Goal: Task Accomplishment & Management: Manage account settings

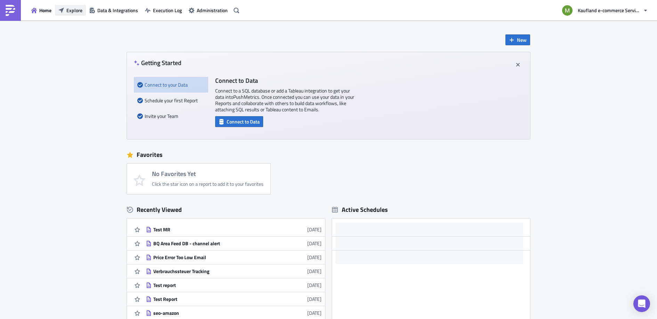
click at [75, 9] on span "Explore" at bounding box center [74, 10] width 16 height 7
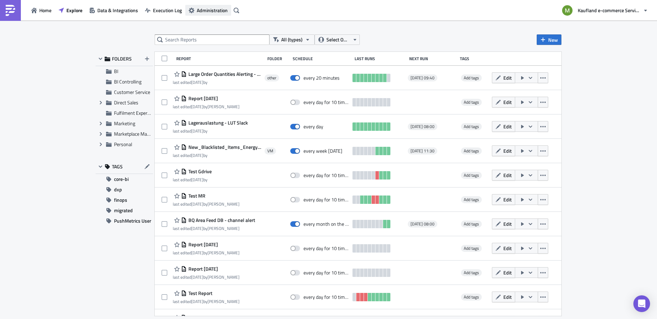
click at [202, 7] on span "Administration" at bounding box center [212, 10] width 31 height 7
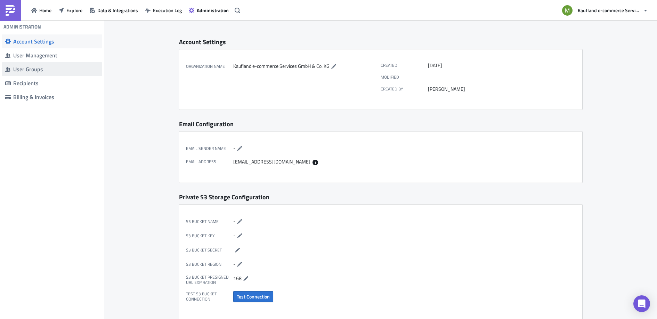
click at [30, 71] on div "User Groups" at bounding box center [56, 69] width 86 height 7
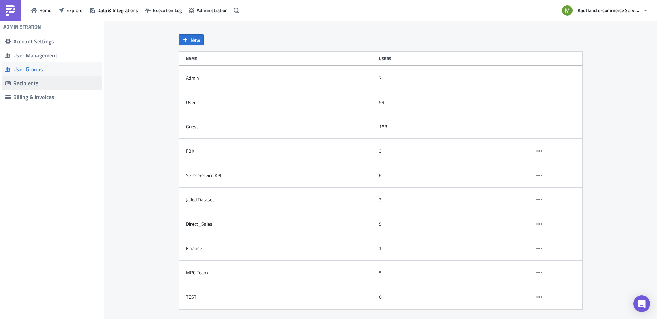
click at [36, 86] on div "Recipients" at bounding box center [56, 83] width 86 height 7
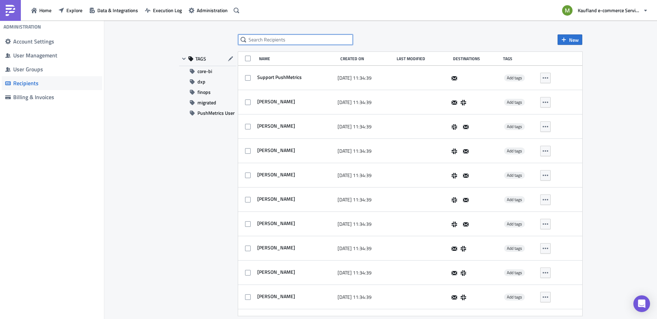
click at [299, 38] on input "text" at bounding box center [295, 39] width 115 height 10
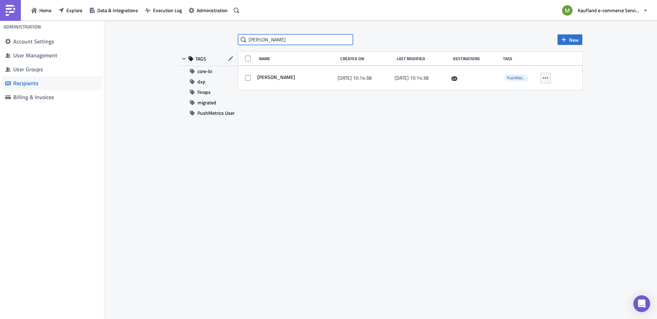
drag, startPoint x: 278, startPoint y: 37, endPoint x: 233, endPoint y: 44, distance: 45.4
click at [233, 44] on div "mohammed New TAGS core-bi dxp finops migrated PushMetrics User Name Created On …" at bounding box center [380, 170] width 417 height 272
type input "[PERSON_NAME]"
click at [58, 68] on div "User Groups" at bounding box center [56, 69] width 86 height 7
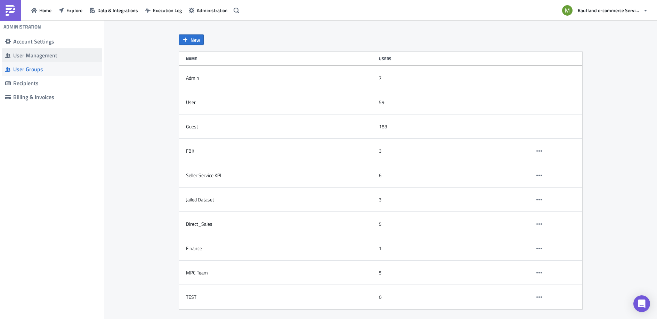
click at [56, 58] on div "User Management" at bounding box center [56, 55] width 86 height 7
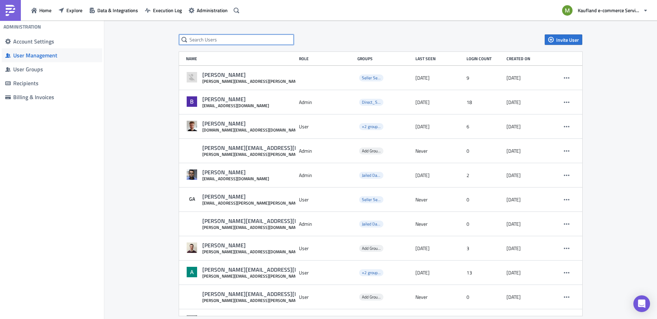
click at [214, 40] on input "text" at bounding box center [236, 39] width 115 height 10
paste input "mohammed"
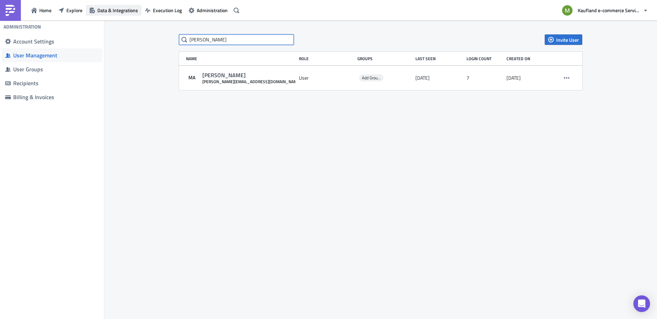
type input "mohammed"
click at [104, 11] on span "Data & Integrations" at bounding box center [117, 10] width 41 height 7
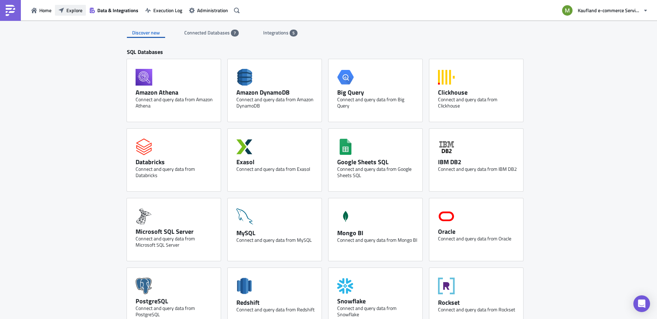
click at [69, 10] on span "Explore" at bounding box center [74, 10] width 16 height 7
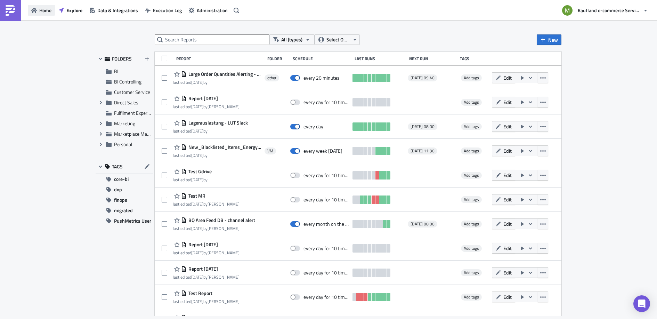
click at [48, 9] on span "Home" at bounding box center [45, 10] width 12 height 7
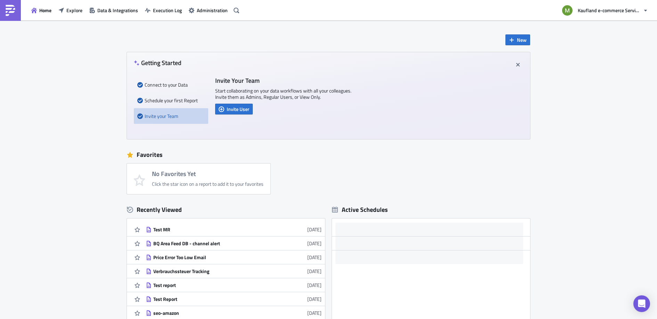
scroll to position [17, 0]
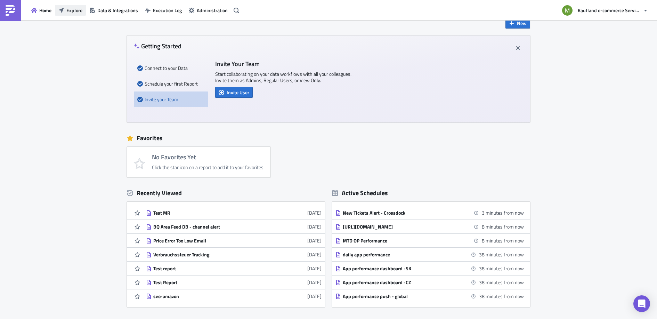
click at [79, 13] on span "Explore" at bounding box center [74, 10] width 16 height 7
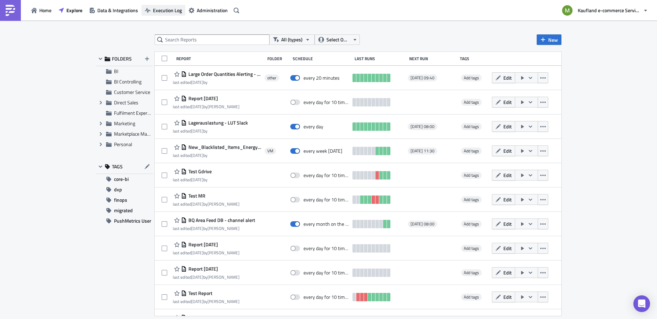
click at [166, 8] on span "Execution Log" at bounding box center [167, 10] width 29 height 7
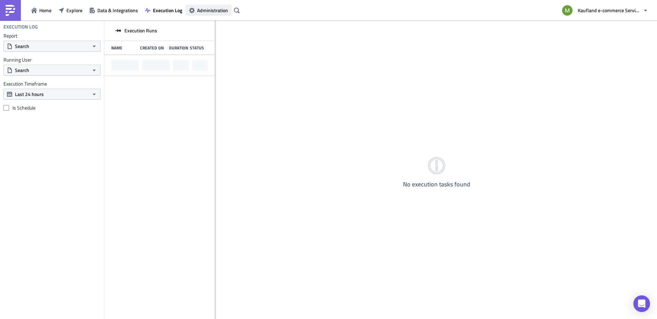
click at [202, 9] on span "Administration" at bounding box center [212, 10] width 31 height 7
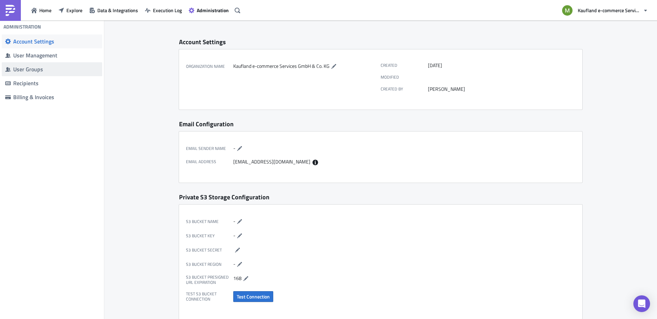
click at [25, 72] on div "User Groups" at bounding box center [56, 69] width 86 height 7
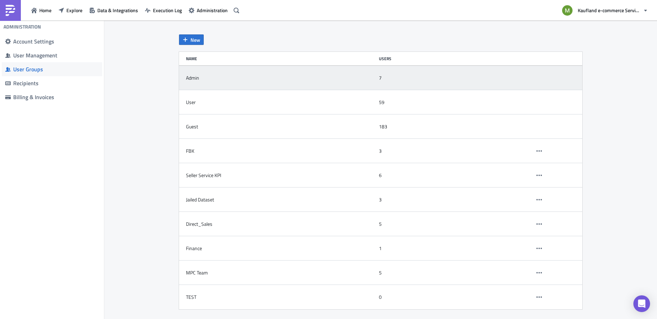
click at [196, 77] on div "Admin" at bounding box center [192, 78] width 13 height 6
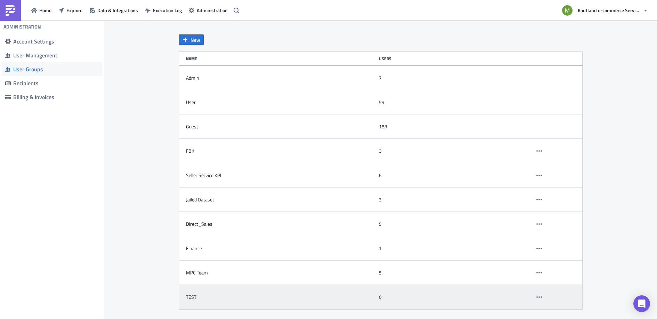
click at [199, 298] on div "TEST" at bounding box center [281, 297] width 190 height 14
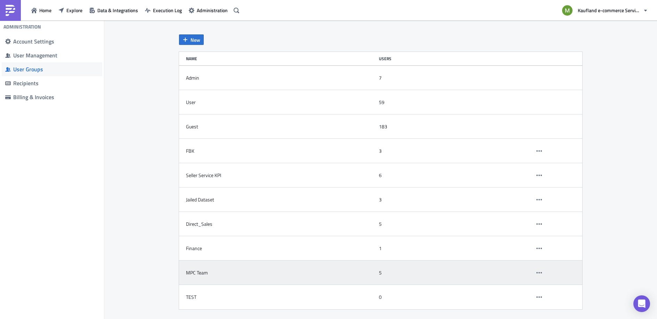
click at [199, 274] on div "MPC Team" at bounding box center [197, 272] width 22 height 6
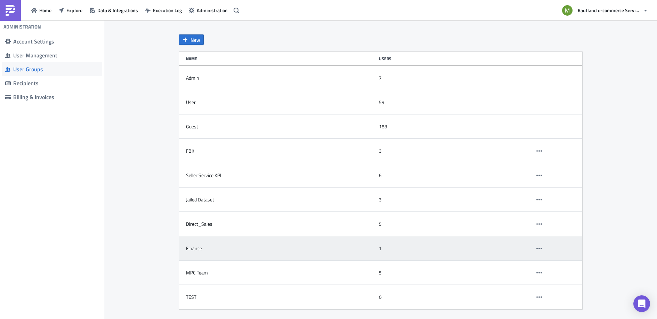
click at [198, 250] on div "Finance" at bounding box center [194, 248] width 16 height 6
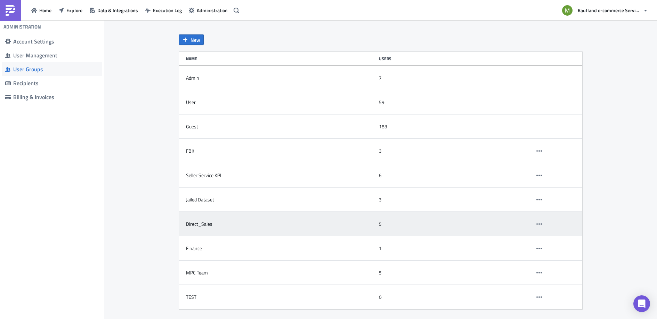
drag, startPoint x: 207, startPoint y: 229, endPoint x: 205, endPoint y: 211, distance: 17.5
click at [207, 228] on div "Direct_Sales" at bounding box center [281, 224] width 190 height 14
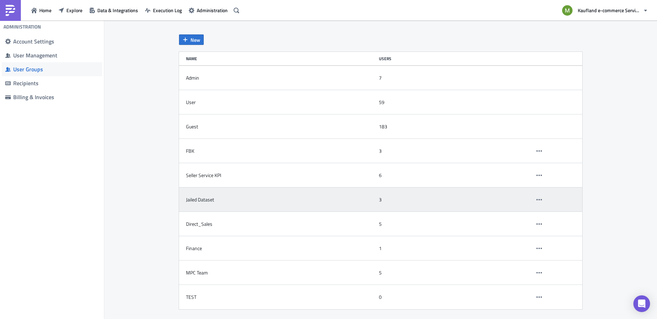
click at [203, 202] on div "Jailed Dataset" at bounding box center [200, 199] width 28 height 6
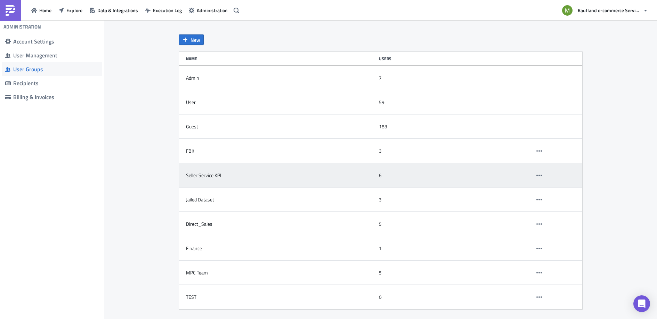
click at [207, 169] on div "Seller Service KPI" at bounding box center [281, 175] width 190 height 14
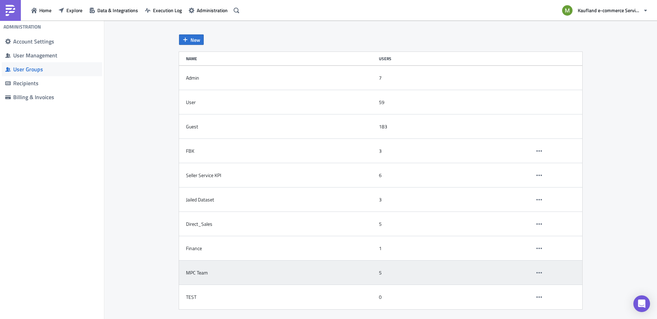
click at [201, 273] on div "MPC Team" at bounding box center [197, 272] width 22 height 6
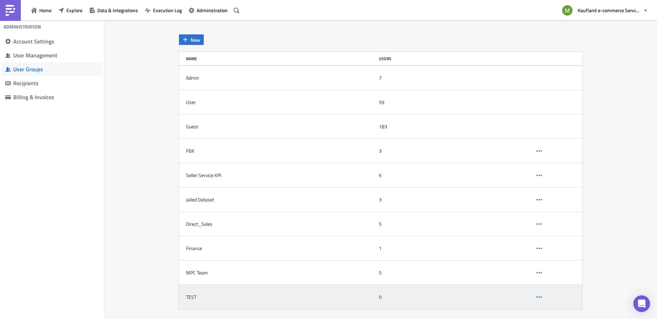
click at [195, 299] on div "TEST" at bounding box center [191, 297] width 10 height 6
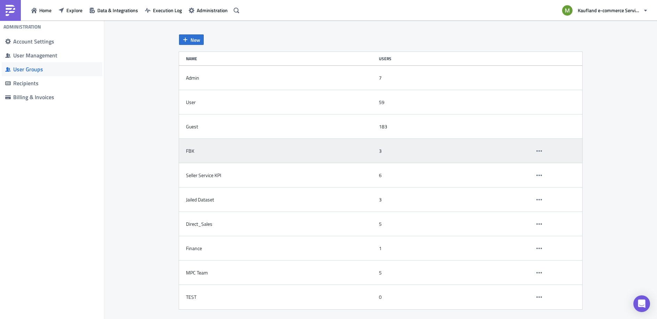
click at [197, 154] on div "FBK" at bounding box center [281, 151] width 190 height 14
click at [538, 150] on icon "button" at bounding box center [540, 151] width 6 height 6
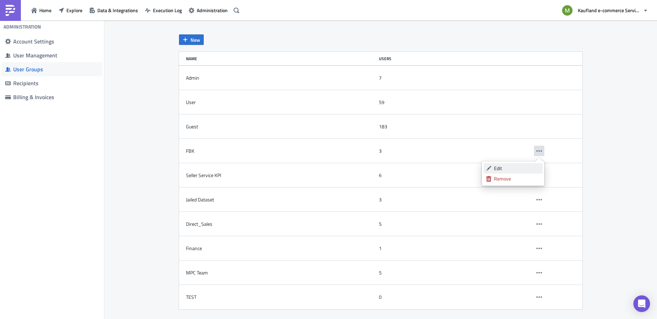
click at [502, 166] on div "Edit" at bounding box center [517, 168] width 46 height 7
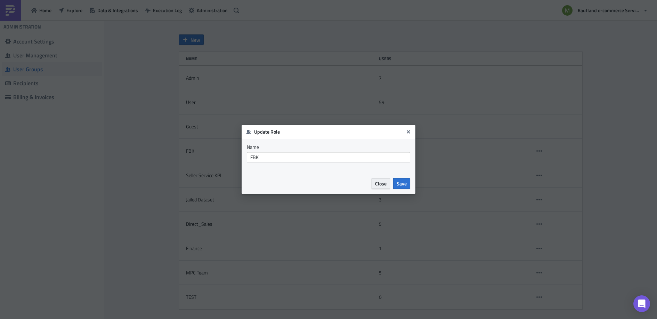
click at [383, 185] on span "Close" at bounding box center [380, 183] width 11 height 7
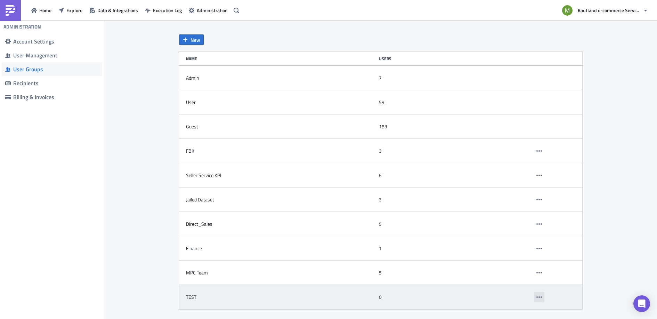
click at [538, 300] on button "button" at bounding box center [539, 297] width 10 height 10
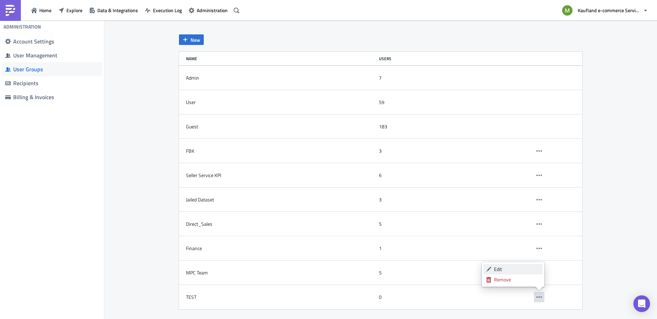
click at [497, 270] on div "Edit" at bounding box center [517, 269] width 46 height 7
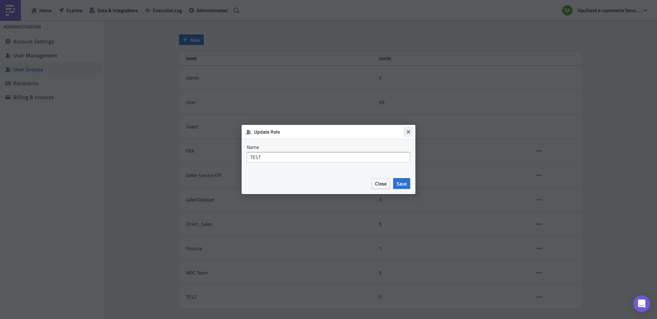
click at [407, 130] on icon "Close" at bounding box center [408, 131] width 3 height 3
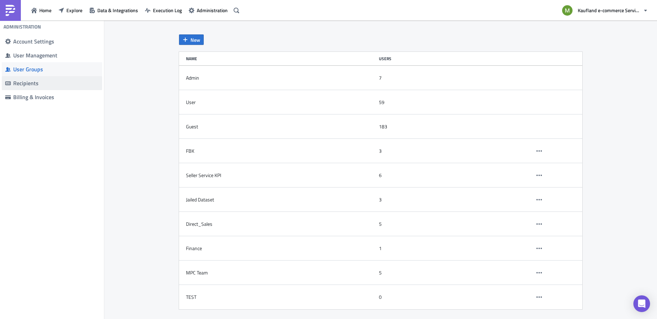
click at [40, 81] on div "Recipients" at bounding box center [56, 83] width 86 height 7
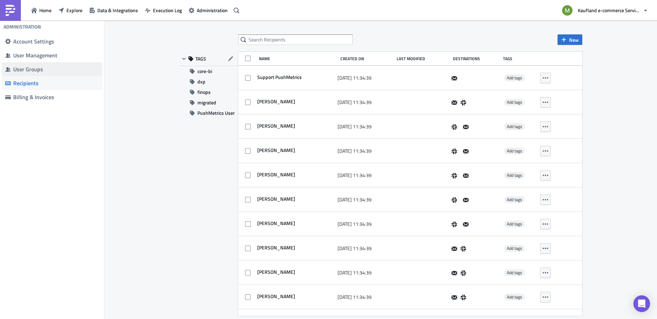
click at [45, 74] on span "User Groups" at bounding box center [52, 69] width 100 height 14
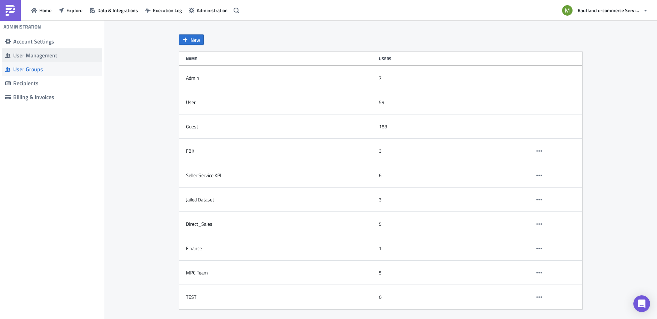
click at [45, 58] on div "User Management" at bounding box center [56, 55] width 86 height 7
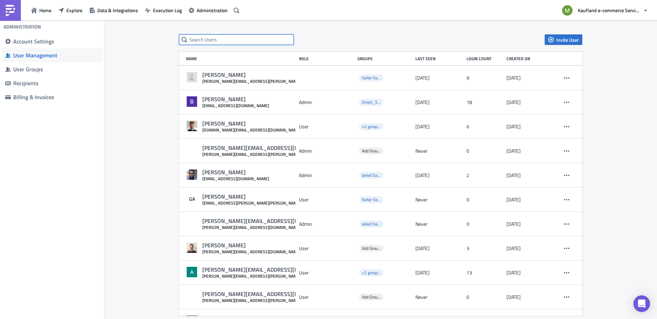
click at [254, 41] on input "text" at bounding box center [236, 39] width 115 height 10
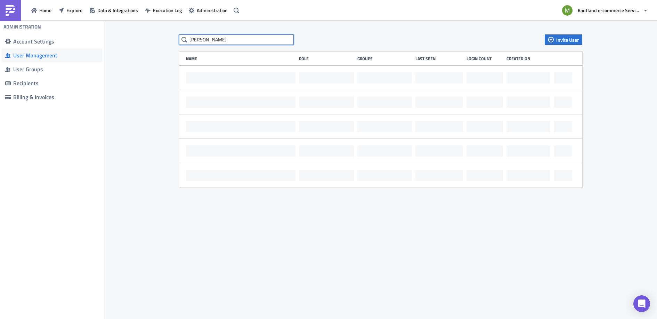
type input "joyce"
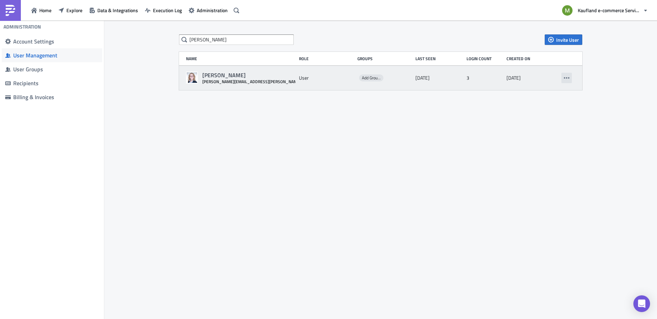
click at [571, 75] on button "button" at bounding box center [567, 78] width 10 height 10
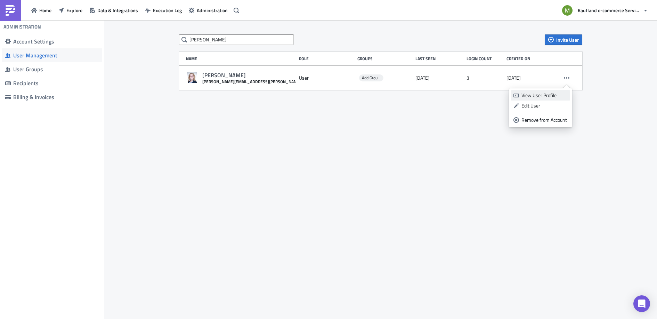
click at [550, 93] on div "View User Profile" at bounding box center [545, 95] width 46 height 7
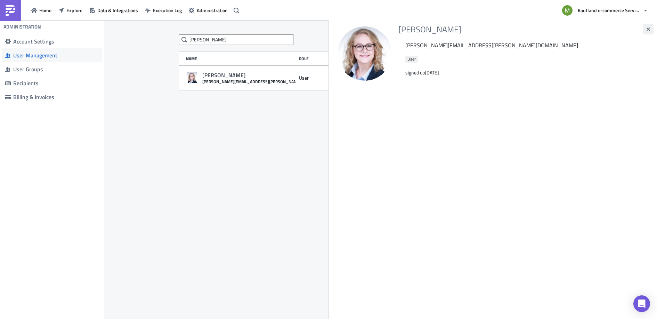
click at [651, 29] on icon "button" at bounding box center [649, 29] width 6 height 6
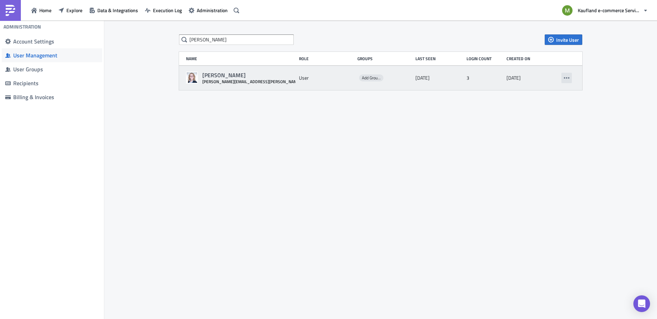
click at [567, 77] on icon "button" at bounding box center [567, 78] width 6 height 6
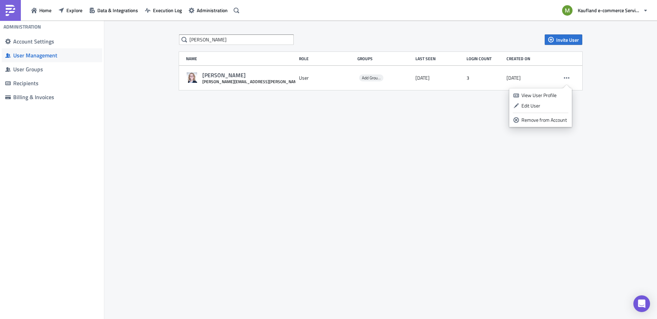
click at [267, 217] on div "joyce Invite User Name Role Groups Last Seen Login Count Created on joyce-sue s…" at bounding box center [380, 170] width 553 height 299
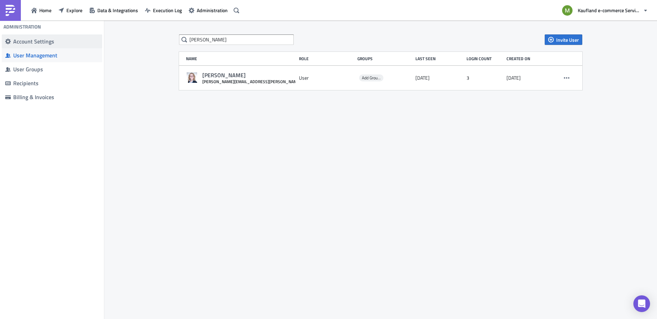
click at [27, 41] on div "Account Settings" at bounding box center [56, 41] width 86 height 7
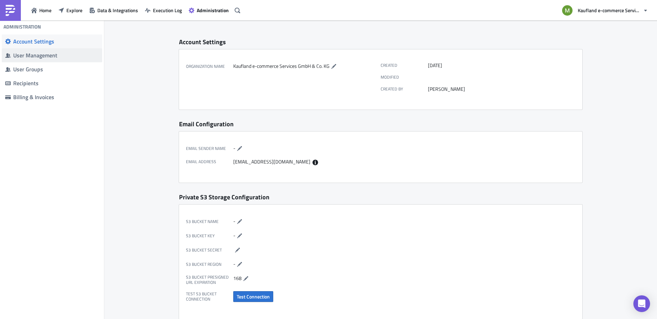
click at [30, 51] on span "User Management" at bounding box center [52, 55] width 100 height 14
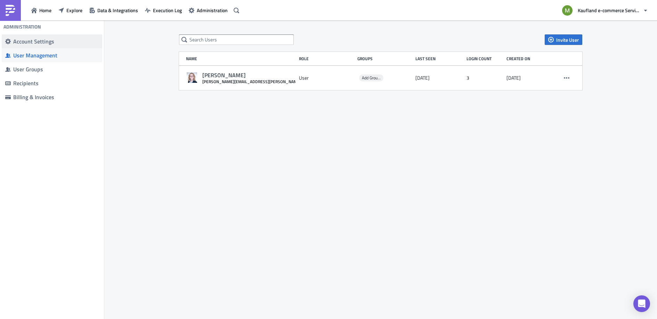
click at [31, 42] on div "Account Settings" at bounding box center [56, 41] width 86 height 7
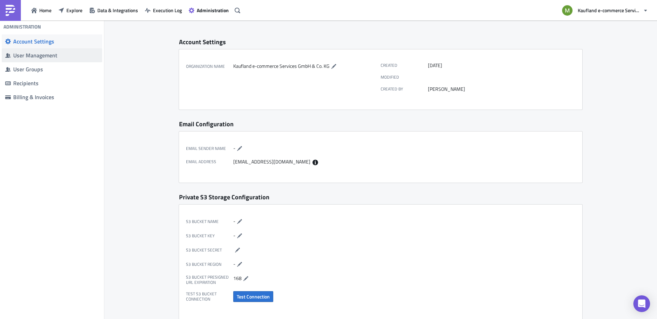
click at [33, 51] on span "User Management" at bounding box center [52, 55] width 100 height 14
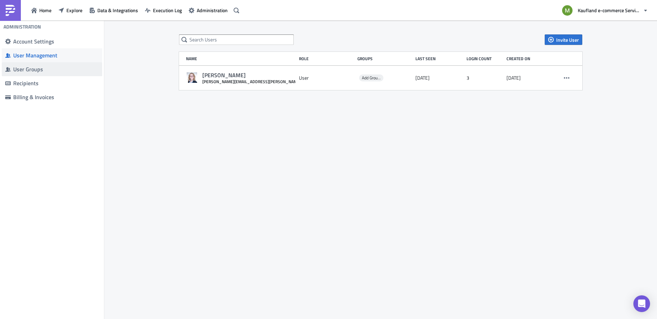
click at [36, 65] on span "User Groups" at bounding box center [52, 69] width 100 height 14
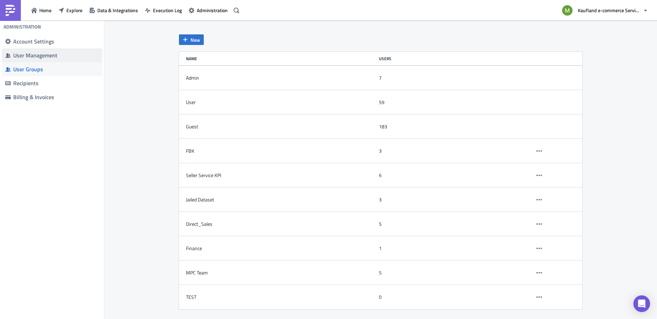
click at [31, 55] on div "User Management" at bounding box center [56, 55] width 86 height 7
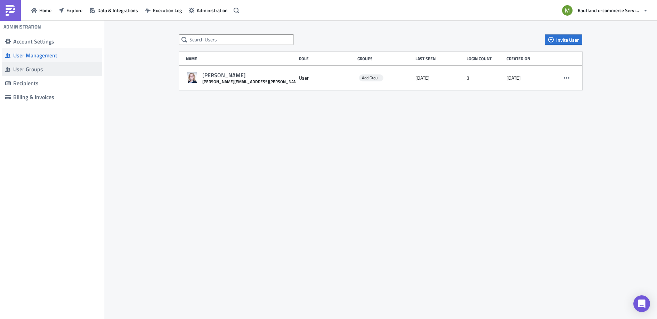
click at [33, 65] on span "User Groups" at bounding box center [52, 69] width 100 height 14
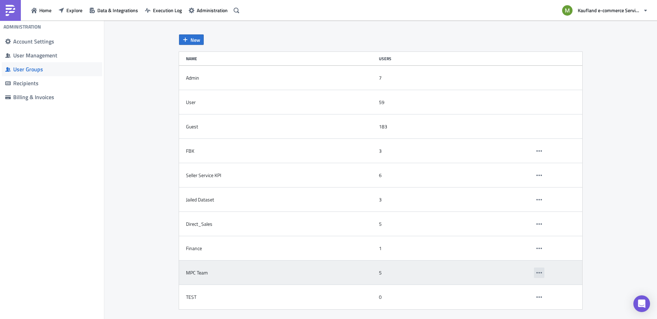
click at [538, 274] on icon "button" at bounding box center [540, 273] width 6 height 6
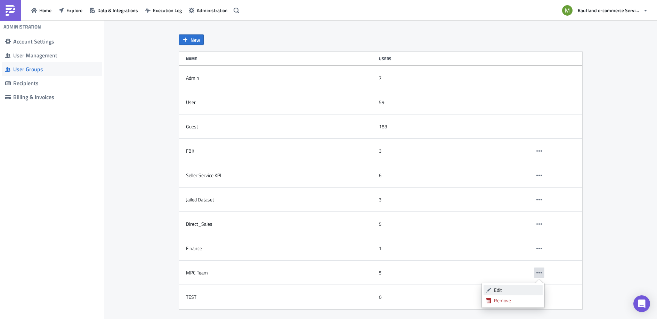
click at [506, 287] on div "Edit" at bounding box center [517, 290] width 46 height 7
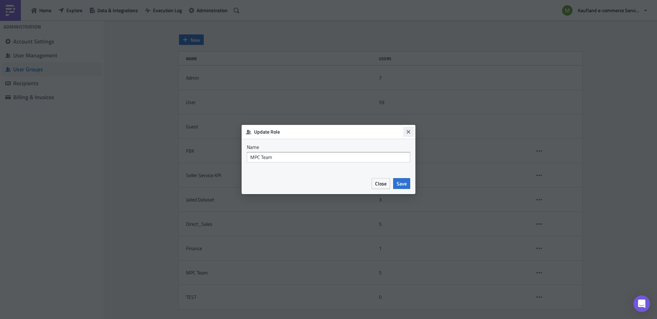
click at [408, 131] on icon "Close" at bounding box center [408, 131] width 3 height 3
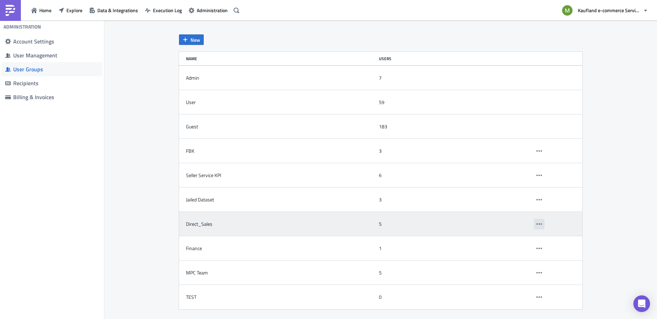
click at [536, 223] on button "button" at bounding box center [539, 224] width 10 height 10
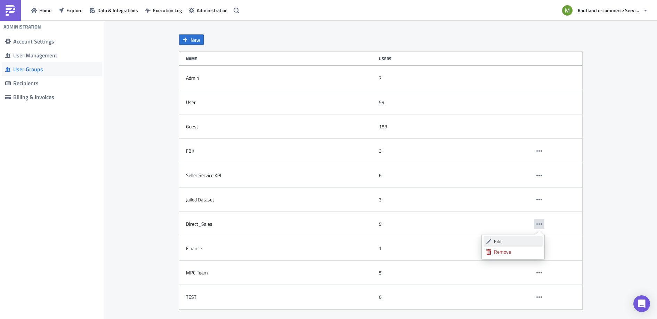
click at [492, 242] on link "Edit" at bounding box center [513, 241] width 59 height 10
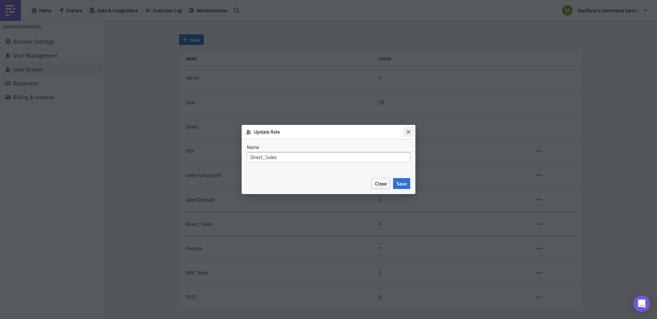
click at [407, 130] on icon "Close" at bounding box center [408, 131] width 3 height 3
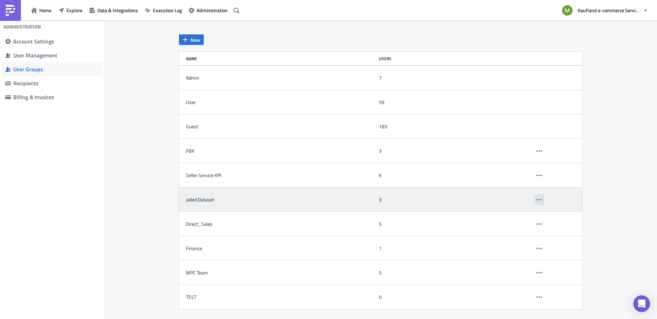
click at [542, 198] on button "button" at bounding box center [539, 199] width 10 height 10
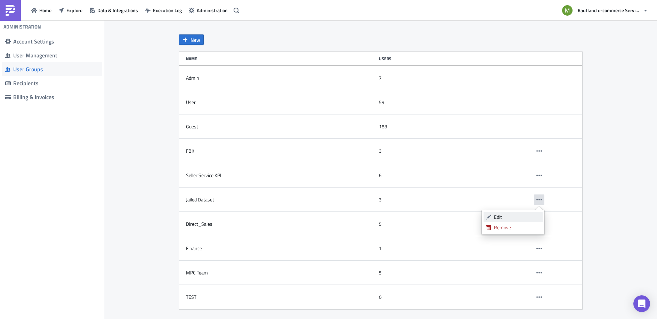
click at [505, 214] on div "Edit" at bounding box center [517, 217] width 46 height 7
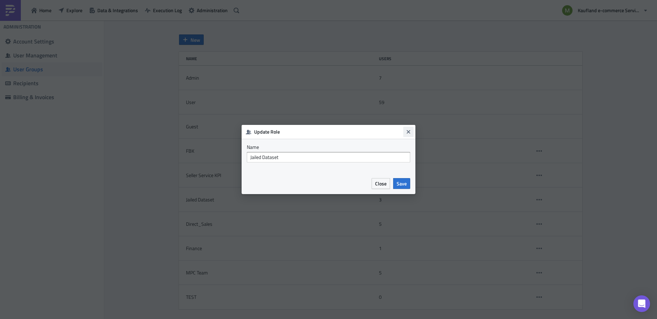
click at [409, 131] on icon "Close" at bounding box center [408, 131] width 3 height 3
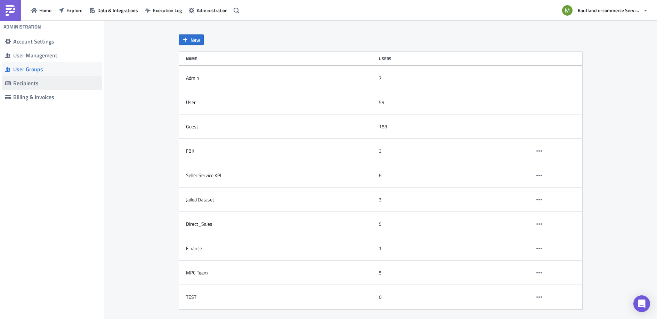
click at [27, 83] on div "Recipients" at bounding box center [56, 83] width 86 height 7
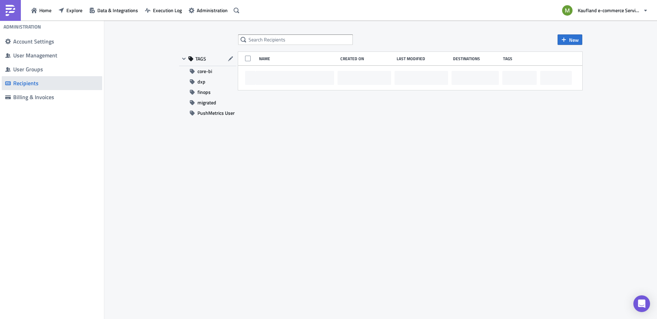
click at [27, 83] on div "Recipients" at bounding box center [56, 83] width 86 height 7
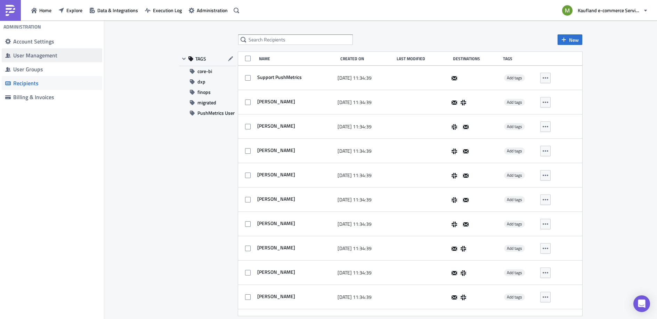
click at [35, 53] on div "User Management" at bounding box center [56, 55] width 86 height 7
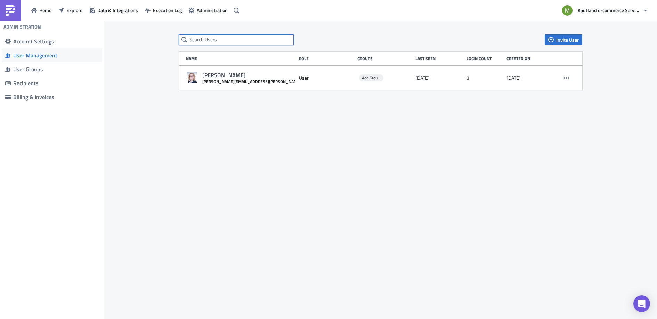
click at [232, 40] on input "text" at bounding box center [236, 39] width 115 height 10
click at [41, 67] on div "User Groups" at bounding box center [56, 69] width 86 height 7
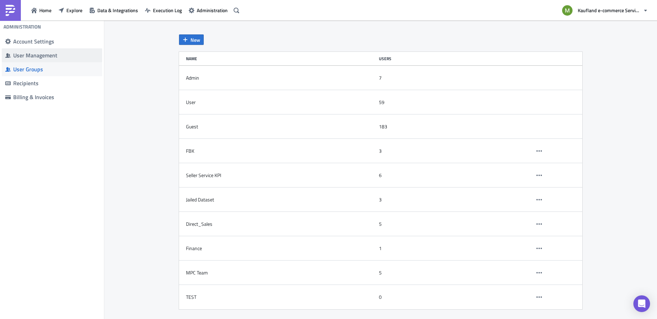
click at [36, 58] on div "User Management" at bounding box center [56, 55] width 86 height 7
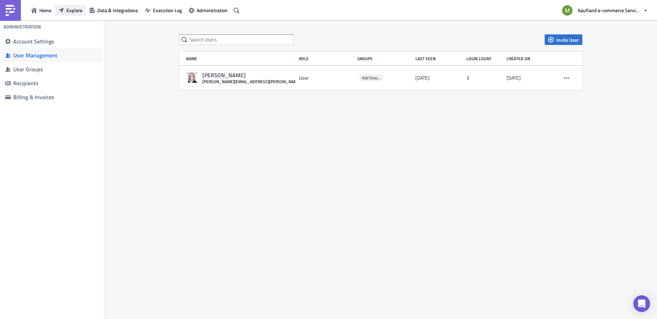
click at [80, 9] on span "Explore" at bounding box center [74, 10] width 16 height 7
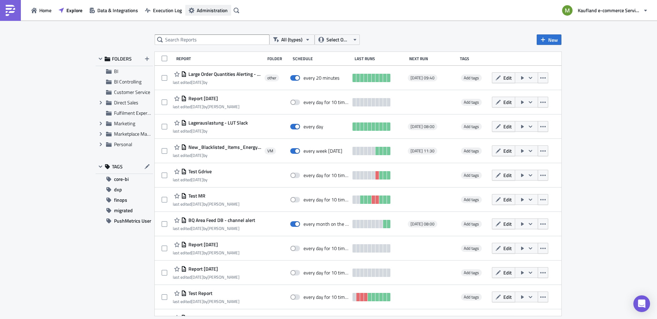
click at [206, 10] on span "Administration" at bounding box center [212, 10] width 31 height 7
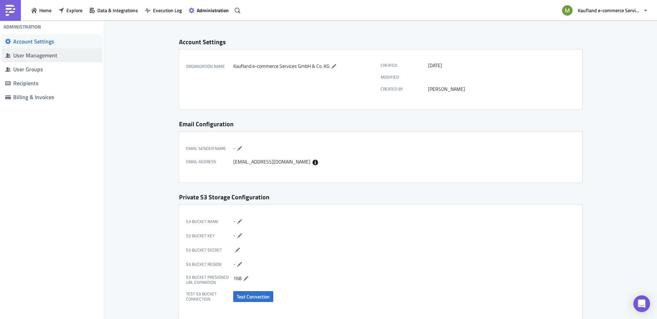
click at [39, 58] on div "User Management" at bounding box center [56, 55] width 86 height 7
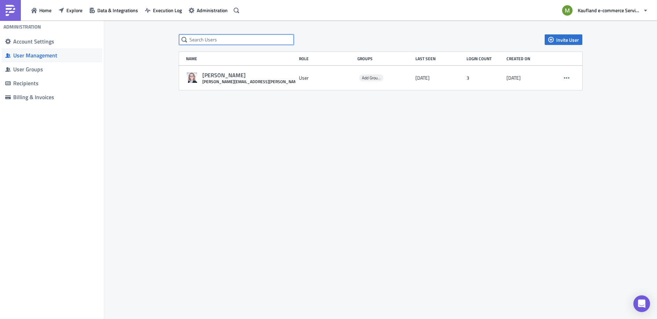
click at [220, 41] on input "text" at bounding box center [236, 39] width 115 height 10
click at [20, 69] on div "User Groups" at bounding box center [56, 69] width 86 height 7
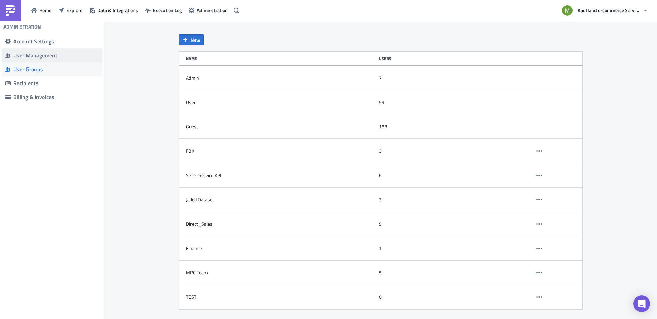
click at [25, 57] on div "User Management" at bounding box center [56, 55] width 86 height 7
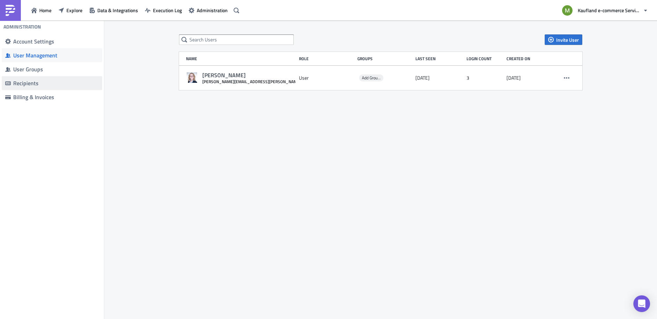
click at [28, 79] on span "Recipients" at bounding box center [52, 83] width 100 height 14
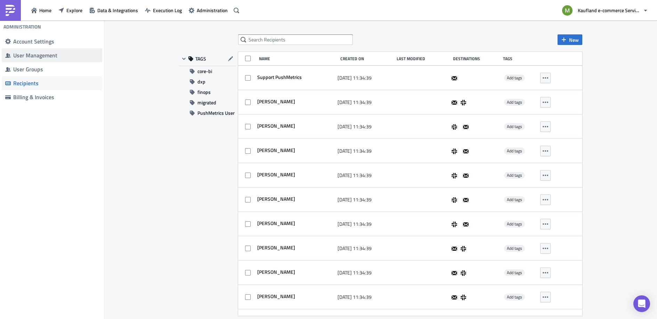
click at [34, 57] on div "User Management" at bounding box center [56, 55] width 86 height 7
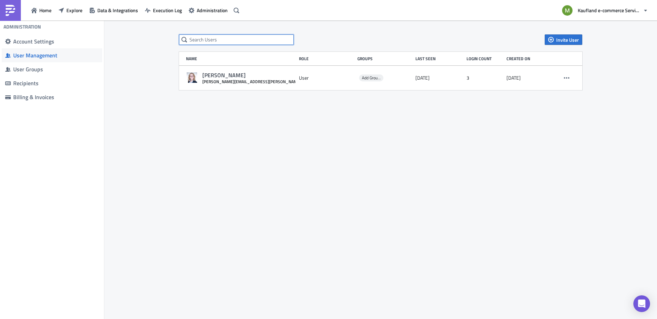
click at [204, 37] on input "text" at bounding box center [236, 39] width 115 height 10
click at [74, 11] on span "Explore" at bounding box center [74, 10] width 16 height 7
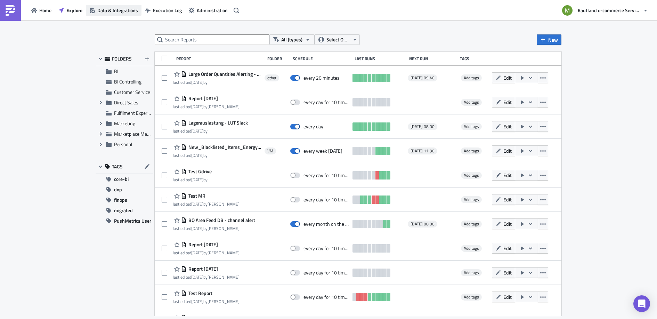
click at [112, 11] on span "Data & Integrations" at bounding box center [117, 10] width 41 height 7
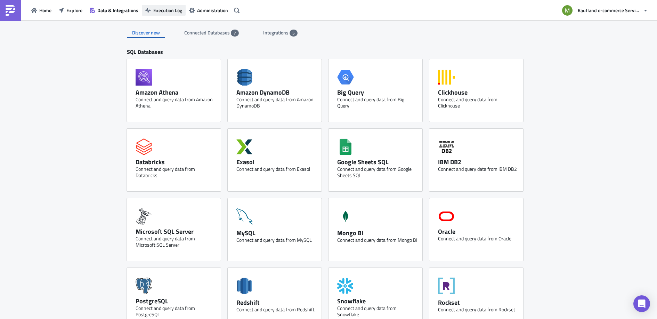
click at [167, 7] on span "Execution Log" at bounding box center [167, 10] width 29 height 7
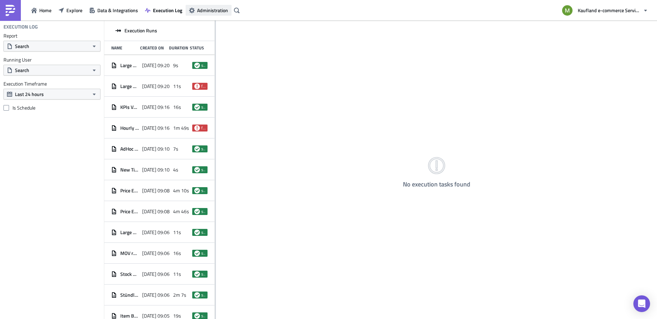
click at [200, 8] on span "Administration" at bounding box center [212, 10] width 31 height 7
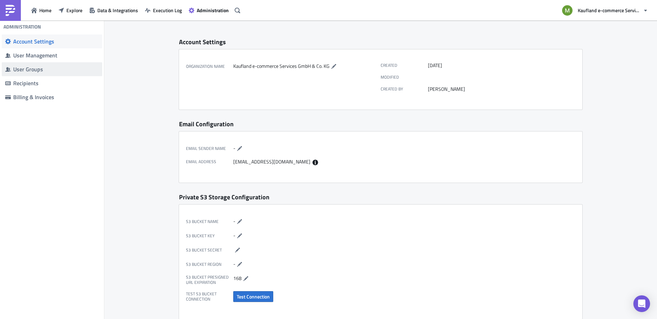
click at [49, 74] on span "User Groups" at bounding box center [52, 69] width 100 height 14
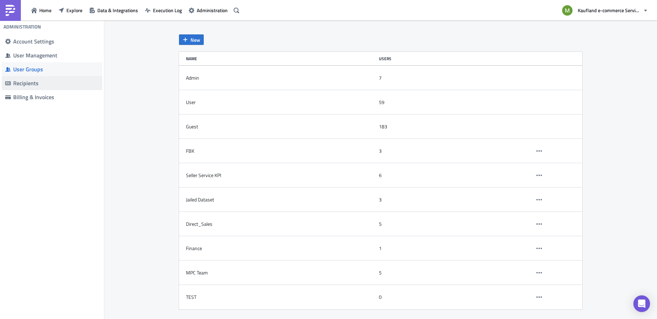
click at [42, 81] on div "Recipients" at bounding box center [56, 83] width 86 height 7
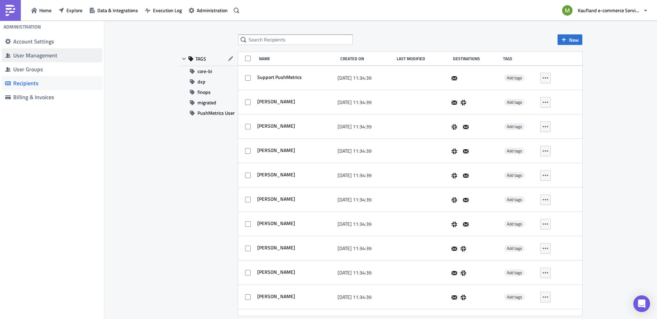
click at [41, 61] on span "User Management" at bounding box center [52, 55] width 100 height 14
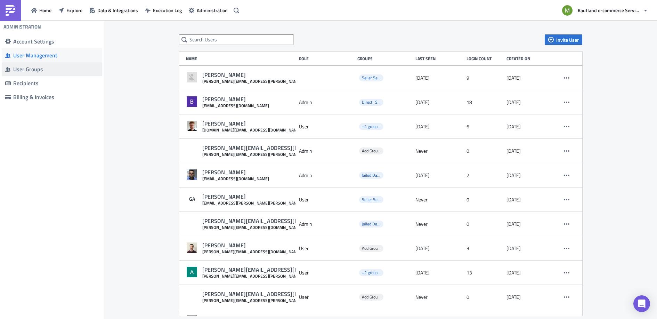
click at [34, 67] on div "User Groups" at bounding box center [56, 69] width 86 height 7
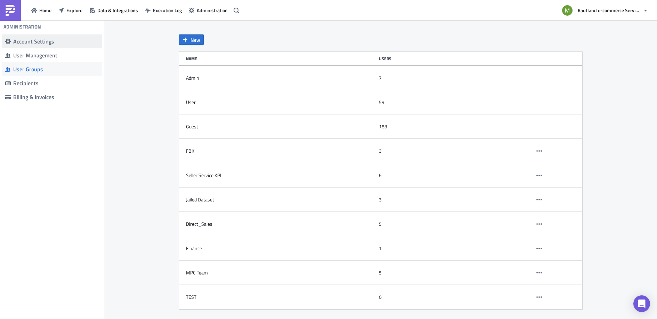
click at [35, 44] on div "Account Settings" at bounding box center [56, 41] width 86 height 7
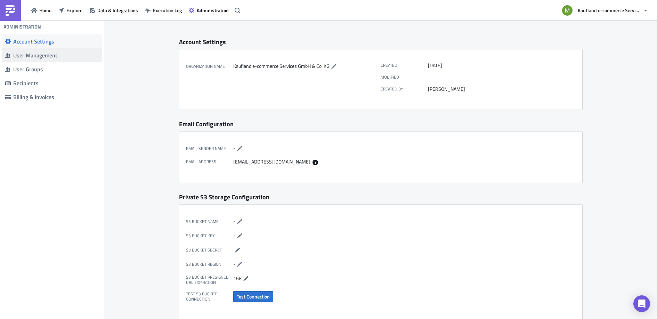
click at [40, 52] on div "User Management" at bounding box center [56, 55] width 86 height 7
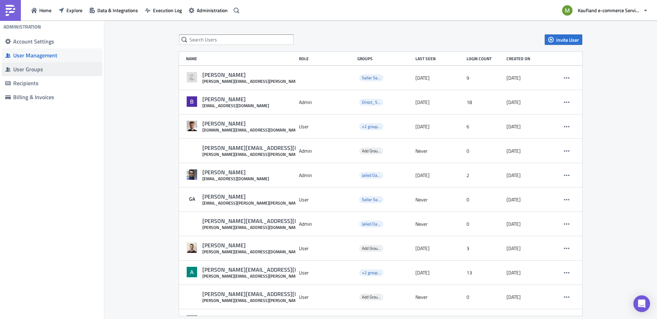
click at [50, 69] on div "User Groups" at bounding box center [56, 69] width 86 height 7
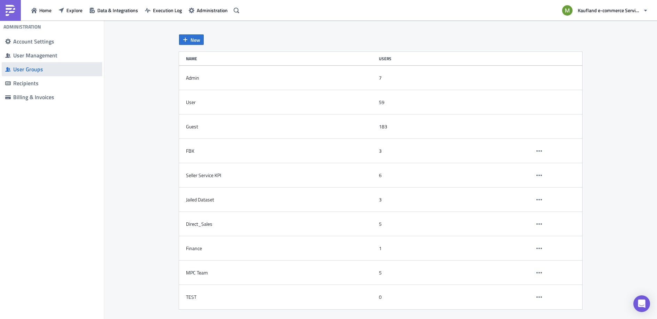
click at [31, 69] on div "User Groups" at bounding box center [56, 69] width 86 height 7
click at [37, 57] on div "User Management" at bounding box center [56, 55] width 86 height 7
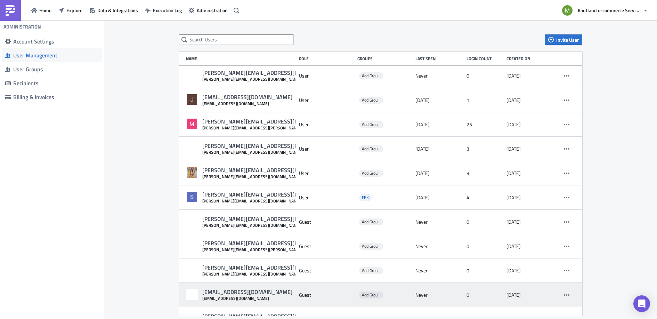
scroll to position [1009, 0]
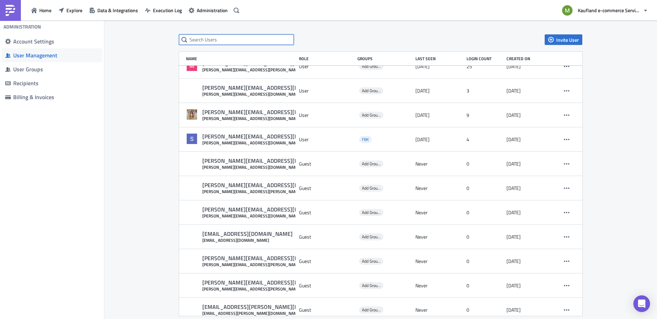
click at [226, 40] on input "text" at bounding box center [236, 39] width 115 height 10
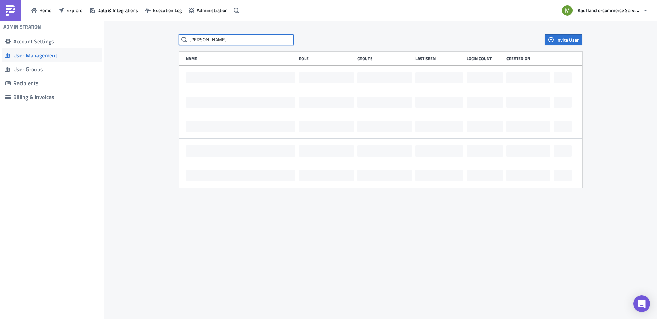
scroll to position [0, 0]
type input "j"
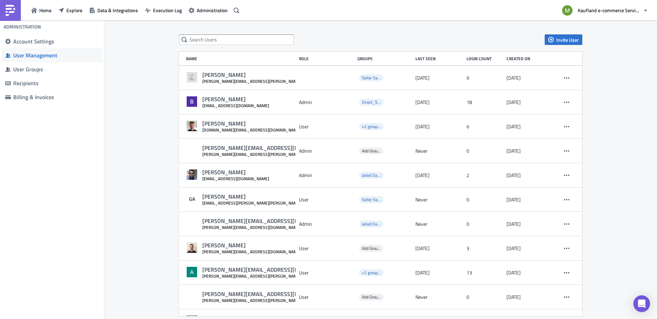
click at [126, 157] on div "Invite User Name Role Groups Last Seen Login Count Created on Katharina Kreis k…" at bounding box center [380, 175] width 553 height 309
click at [123, 135] on div "Invite User Name Role Groups Last Seen Login Count Created on Katharina Kreis k…" at bounding box center [380, 175] width 553 height 309
click at [46, 51] on span "User Management" at bounding box center [52, 55] width 100 height 14
click at [119, 88] on div "Invite User Name Role Groups Last Seen Login Count Created on Katharina Kreis k…" at bounding box center [380, 175] width 553 height 309
click at [66, 58] on div "User Management" at bounding box center [56, 55] width 86 height 7
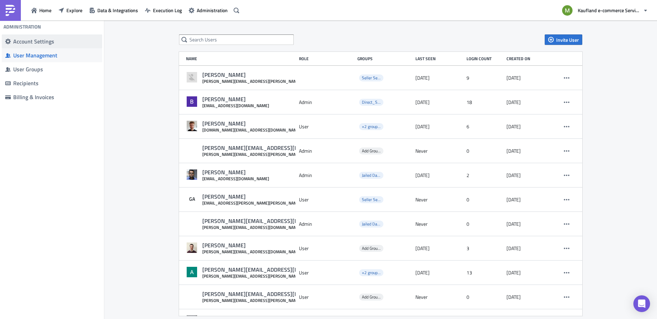
click at [61, 38] on div "Account Settings" at bounding box center [56, 41] width 86 height 7
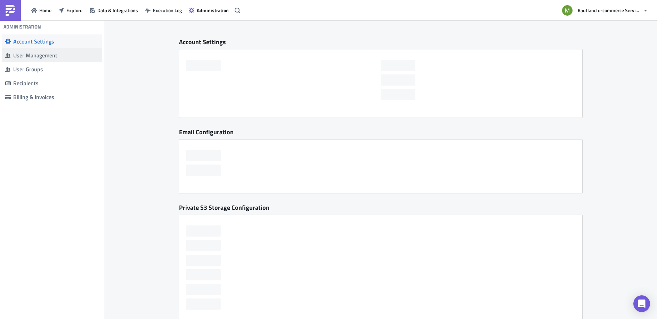
click at [66, 58] on div "User Management" at bounding box center [56, 55] width 86 height 7
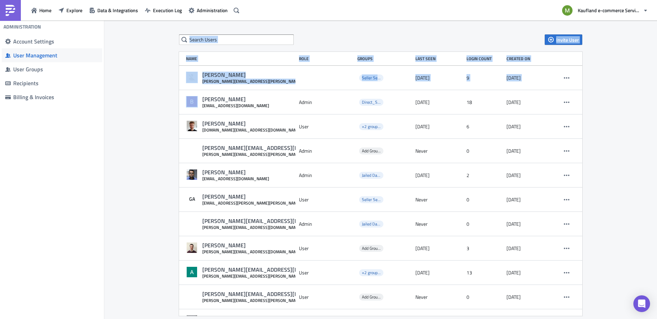
drag, startPoint x: 105, startPoint y: 111, endPoint x: 99, endPoint y: 125, distance: 15.6
click at [99, 125] on div "Administration Account Settings User Management User Groups Recipients Billing …" at bounding box center [328, 170] width 657 height 299
click at [117, 111] on div "Invite User Name Role Groups Last Seen Login Count Created on Katharina Kreis k…" at bounding box center [380, 175] width 553 height 309
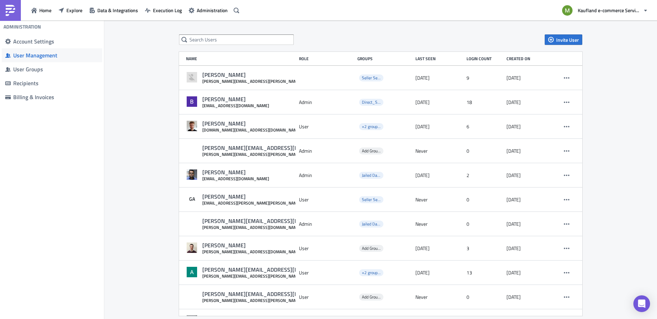
scroll to position [10, 0]
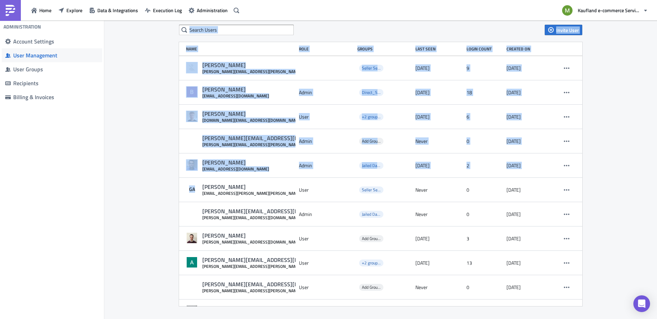
drag, startPoint x: 100, startPoint y: 188, endPoint x: 113, endPoint y: 197, distance: 15.8
click at [113, 197] on div "Administration Account Settings User Management User Groups Recipients Billing …" at bounding box center [328, 170] width 657 height 299
click at [111, 196] on div "Invite User Name Role Groups Last Seen Login Count Created on Katharina Kreis k…" at bounding box center [380, 165] width 553 height 309
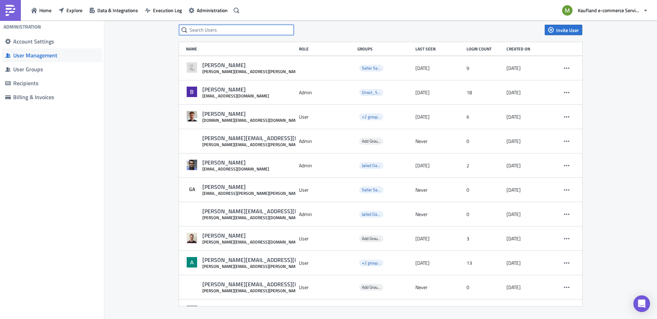
click at [215, 28] on input "text" at bounding box center [236, 30] width 115 height 10
type input "mohammed"
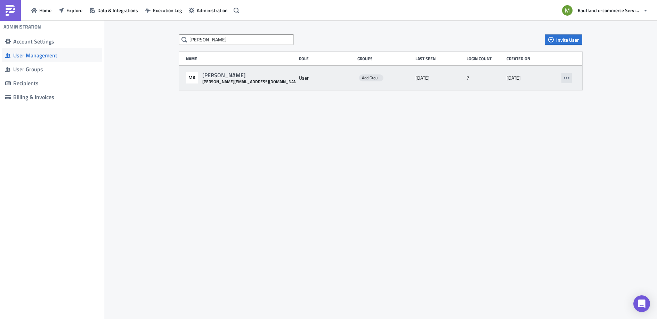
click at [568, 78] on icon "button" at bounding box center [567, 77] width 6 height 1
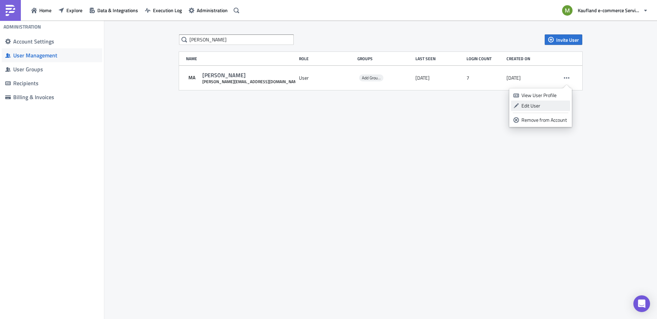
click at [534, 108] on div "Edit User" at bounding box center [545, 105] width 46 height 7
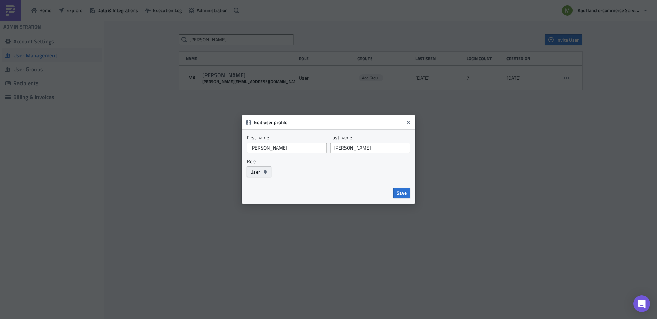
click at [261, 174] on button "User" at bounding box center [259, 171] width 25 height 11
click at [259, 198] on div "User" at bounding box center [280, 194] width 58 height 7
click at [262, 170] on button "User" at bounding box center [259, 171] width 25 height 11
click at [272, 191] on div "User" at bounding box center [280, 194] width 58 height 7
click at [267, 175] on button "User" at bounding box center [259, 171] width 25 height 11
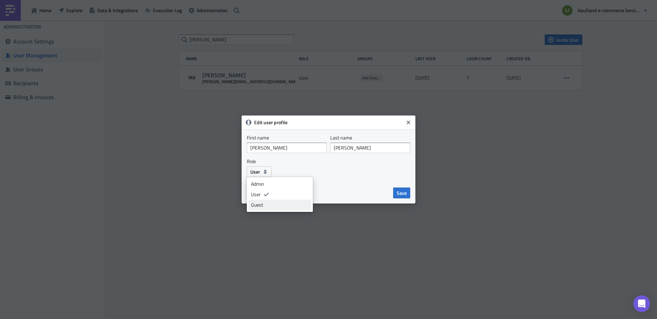
click at [262, 204] on div "Guest" at bounding box center [280, 204] width 58 height 7
click at [259, 173] on span "Guest" at bounding box center [256, 171] width 13 height 7
click at [263, 194] on div "User" at bounding box center [280, 194] width 58 height 7
click at [406, 191] on span "Save" at bounding box center [402, 192] width 10 height 7
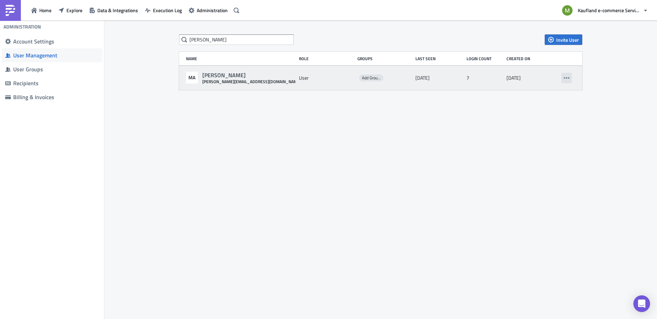
click at [565, 77] on icon "button" at bounding box center [567, 78] width 6 height 6
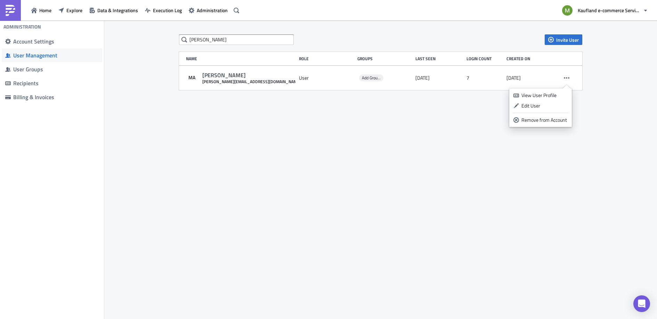
click at [319, 215] on div "mohammed Invite User Name Role Groups Last Seen Login Count Created on MA Moham…" at bounding box center [380, 170] width 553 height 299
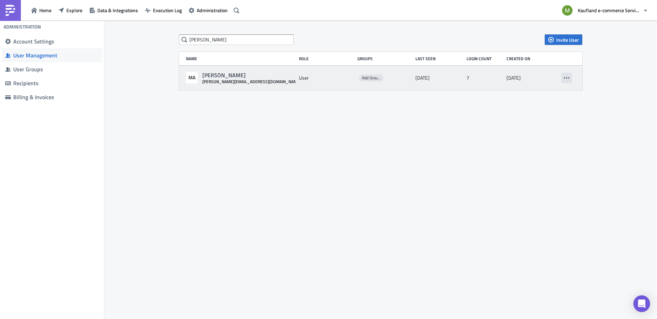
click at [571, 80] on button "button" at bounding box center [567, 78] width 10 height 10
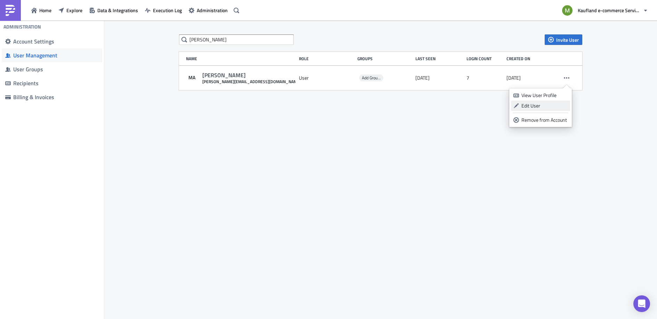
click at [553, 103] on div "Edit User" at bounding box center [545, 105] width 46 height 7
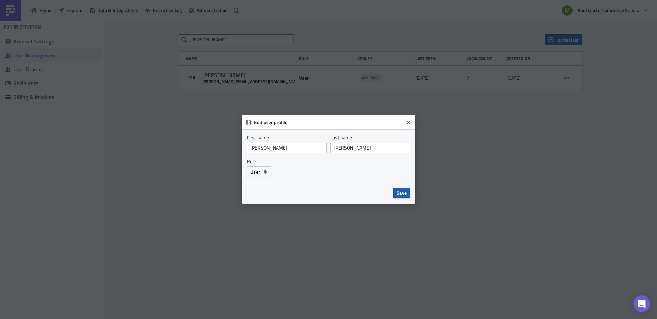
click at [406, 195] on span "Save" at bounding box center [402, 192] width 10 height 7
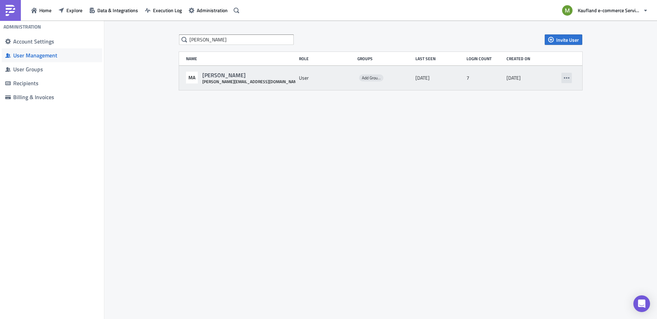
click at [572, 81] on button "button" at bounding box center [567, 78] width 10 height 10
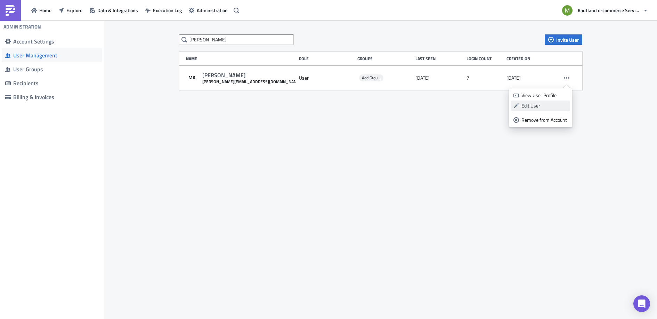
click at [540, 104] on div "Edit User" at bounding box center [545, 105] width 46 height 7
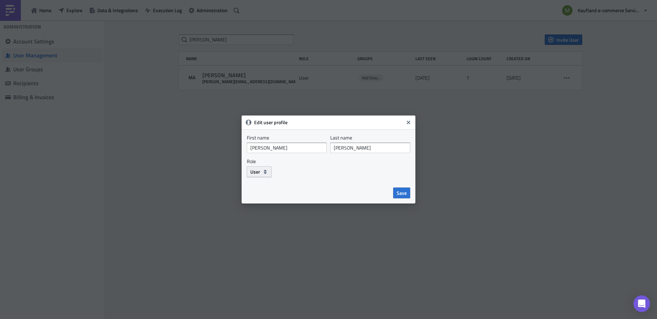
click at [262, 172] on button "User" at bounding box center [259, 171] width 25 height 11
click at [336, 158] on div "Role User Admin User Guest" at bounding box center [328, 167] width 163 height 19
click at [410, 122] on icon "Close" at bounding box center [409, 123] width 6 height 6
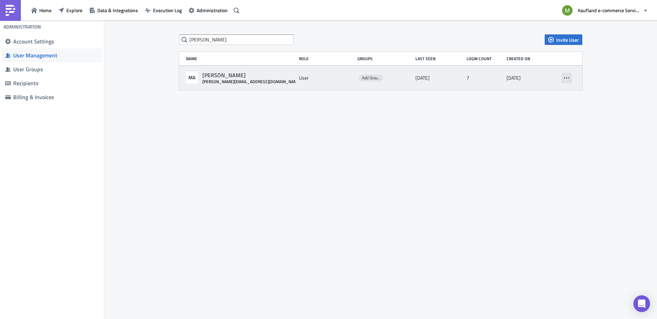
click at [569, 77] on icon "button" at bounding box center [567, 78] width 6 height 6
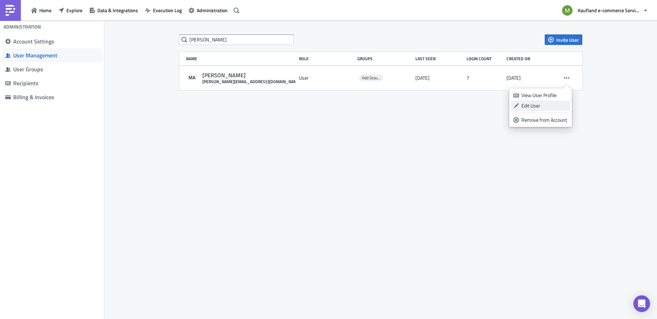
click at [543, 106] on div "Edit User" at bounding box center [545, 105] width 46 height 7
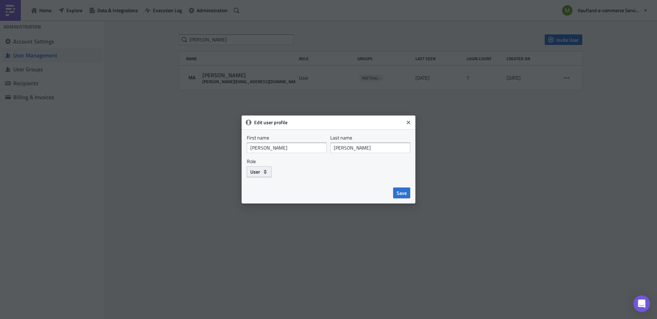
click at [261, 174] on button "User" at bounding box center [259, 171] width 25 height 11
click at [260, 194] on div "User" at bounding box center [280, 194] width 58 height 7
click at [263, 171] on icon "button" at bounding box center [266, 172] width 6 height 6
click at [260, 205] on div "Guest" at bounding box center [280, 204] width 58 height 7
click at [260, 174] on span "Guest" at bounding box center [256, 171] width 13 height 7
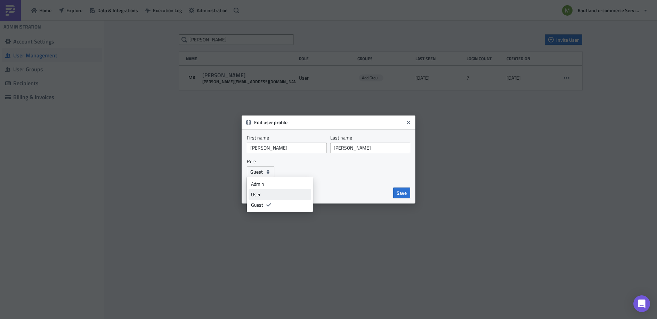
click at [262, 194] on div "User" at bounding box center [280, 194] width 58 height 7
click at [405, 194] on span "Save" at bounding box center [402, 192] width 10 height 7
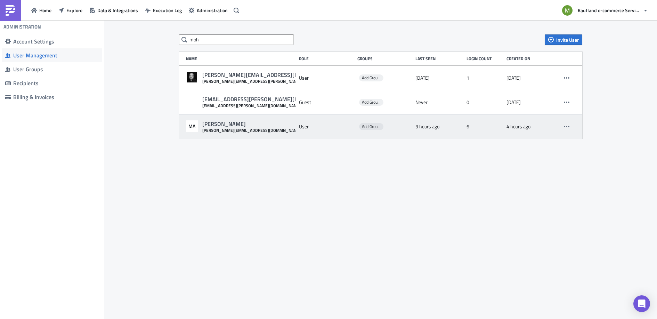
click at [250, 133] on div "MA Mohammed Ali mohammed.ali@real-digital.de User Add Groups 3 hours ago 6 4 ho…" at bounding box center [380, 126] width 403 height 24
click at [261, 131] on div "MA Mohammed Ali mohammed.ali@real-digital.de" at bounding box center [241, 126] width 110 height 13
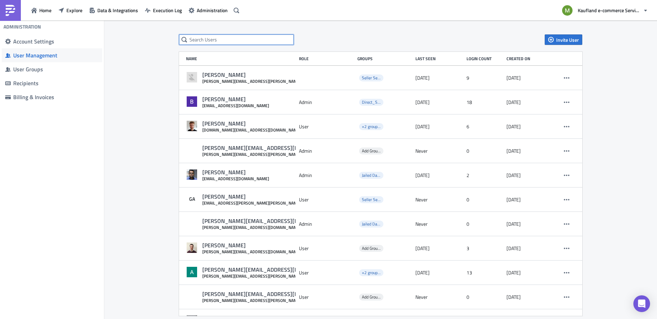
click at [191, 41] on input "text" at bounding box center [236, 39] width 115 height 10
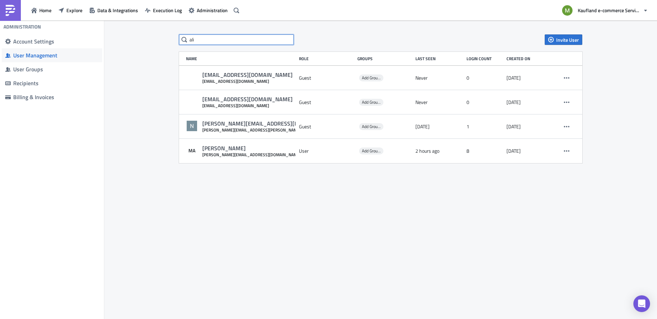
drag, startPoint x: 201, startPoint y: 37, endPoint x: 188, endPoint y: 38, distance: 12.9
click at [188, 38] on input "ali" at bounding box center [236, 39] width 115 height 10
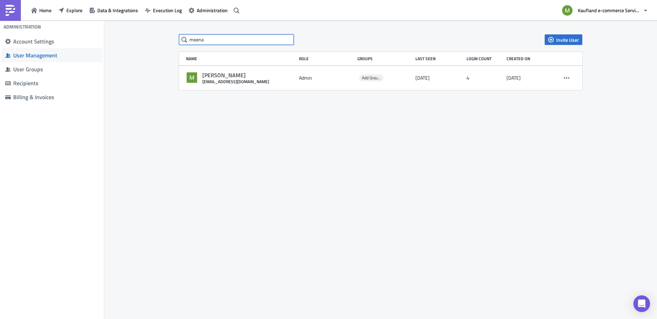
drag, startPoint x: 219, startPoint y: 38, endPoint x: 132, endPoint y: 41, distance: 86.6
click at [132, 41] on div "meena Invite User Name Role Groups Last Seen Login Count Created on Meenakshi R…" at bounding box center [380, 170] width 553 height 299
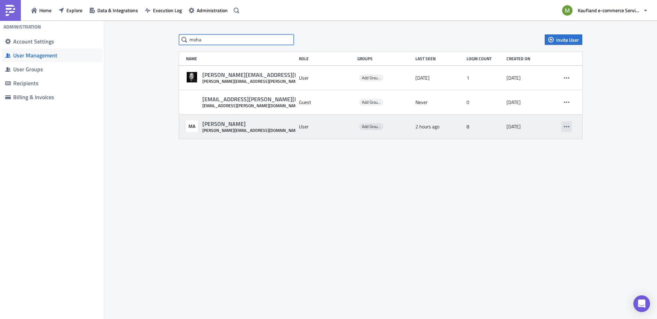
type input "moha"
click at [569, 125] on icon "button" at bounding box center [567, 127] width 6 height 6
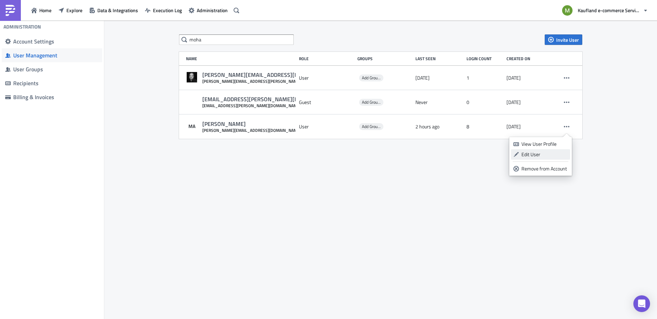
click at [530, 154] on div "Edit User" at bounding box center [545, 154] width 46 height 7
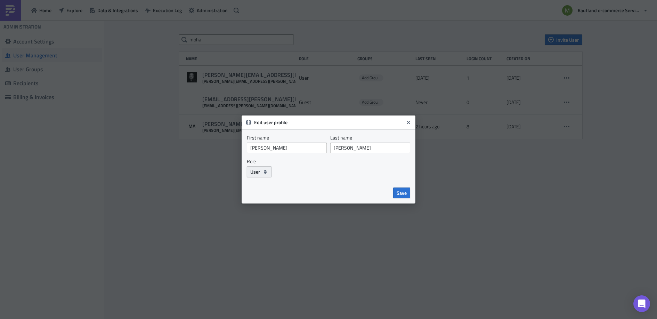
click at [263, 174] on icon "button" at bounding box center [266, 172] width 6 height 6
click at [267, 205] on div "Guest" at bounding box center [280, 204] width 58 height 7
click at [402, 194] on span "Save" at bounding box center [402, 192] width 10 height 7
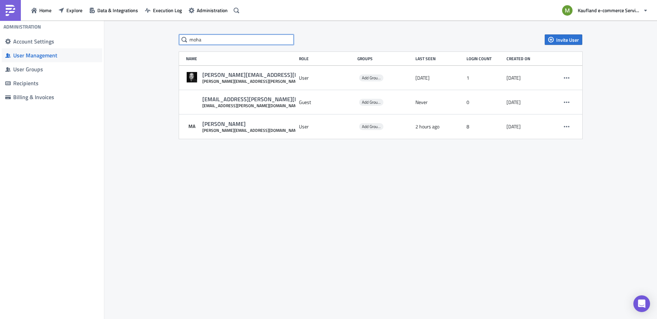
click at [230, 44] on input "moha" at bounding box center [236, 39] width 115 height 10
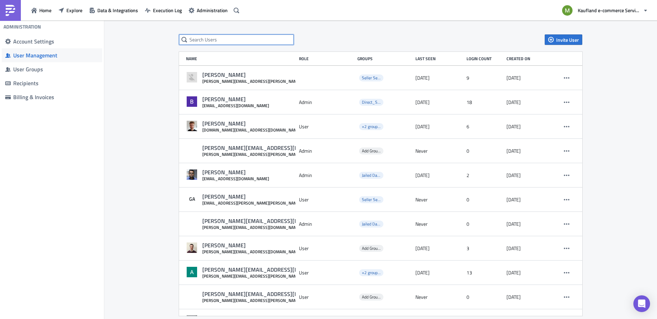
click at [227, 40] on input "text" at bounding box center [236, 39] width 115 height 10
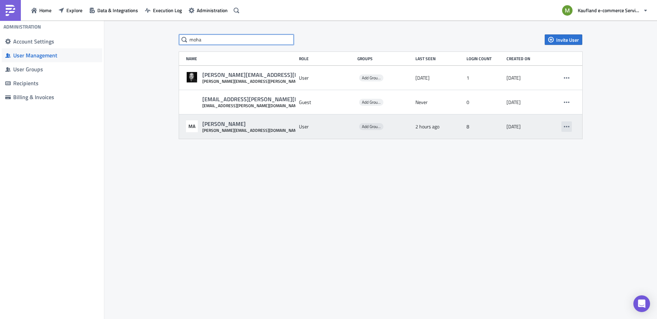
type input "moha"
click at [568, 126] on icon "button" at bounding box center [567, 127] width 6 height 6
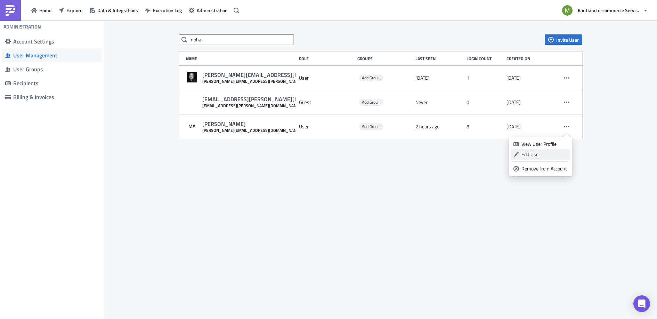
click at [537, 152] on div "Edit User" at bounding box center [545, 154] width 46 height 7
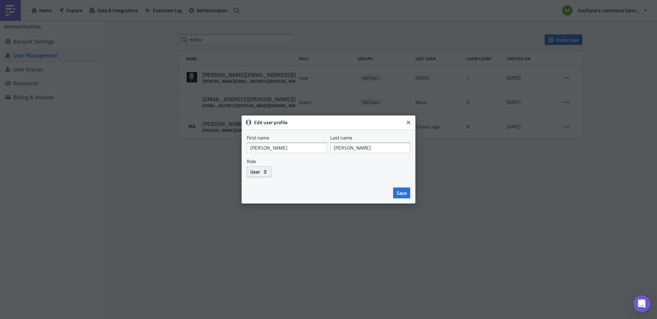
click at [259, 171] on span "User" at bounding box center [255, 171] width 10 height 7
click at [266, 202] on div "Guest" at bounding box center [280, 204] width 58 height 7
click at [397, 191] on span "Save" at bounding box center [402, 192] width 10 height 7
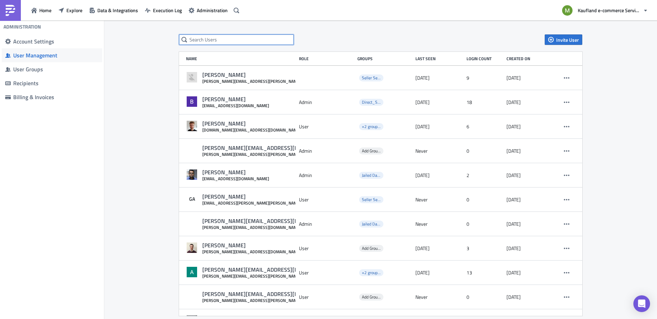
click at [203, 40] on input "text" at bounding box center [236, 39] width 115 height 10
type input "moh"
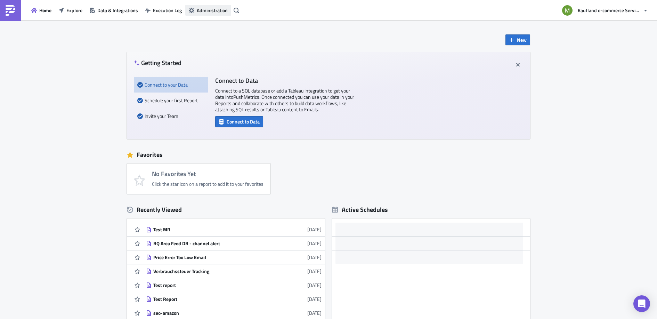
click at [205, 10] on span "Administration" at bounding box center [212, 10] width 31 height 7
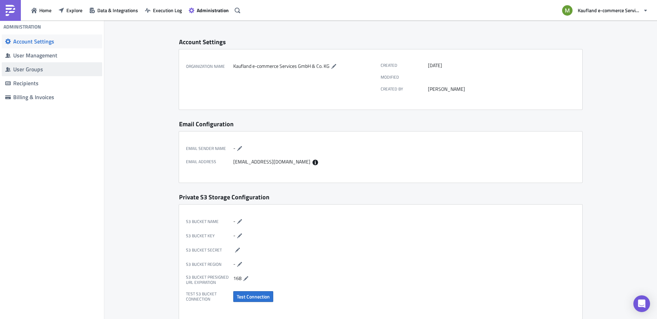
click at [35, 73] on span "User Groups" at bounding box center [52, 69] width 100 height 14
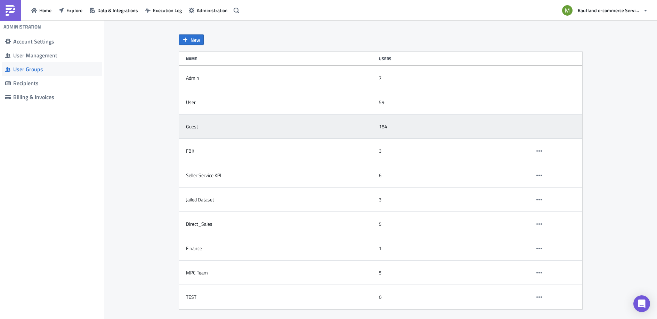
click at [192, 126] on div "Guest" at bounding box center [192, 126] width 12 height 6
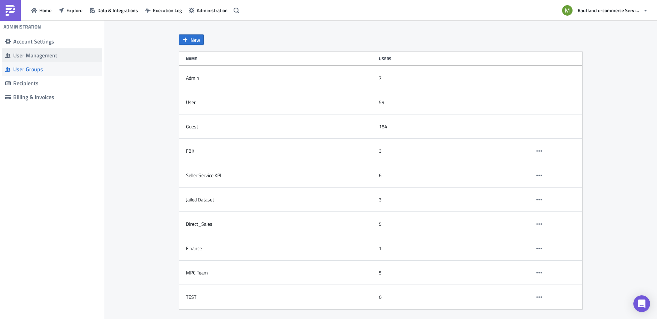
click at [45, 58] on div "User Management" at bounding box center [56, 55] width 86 height 7
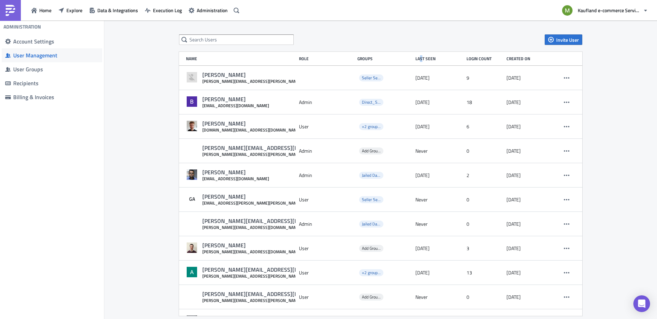
drag, startPoint x: 417, startPoint y: 60, endPoint x: 422, endPoint y: 59, distance: 4.5
click at [418, 60] on div "Last Seen" at bounding box center [440, 58] width 48 height 5
click at [476, 58] on div "Login Count" at bounding box center [485, 58] width 37 height 5
drag, startPoint x: 517, startPoint y: 56, endPoint x: 487, endPoint y: 55, distance: 29.9
click at [517, 56] on div "Created on" at bounding box center [529, 58] width 44 height 5
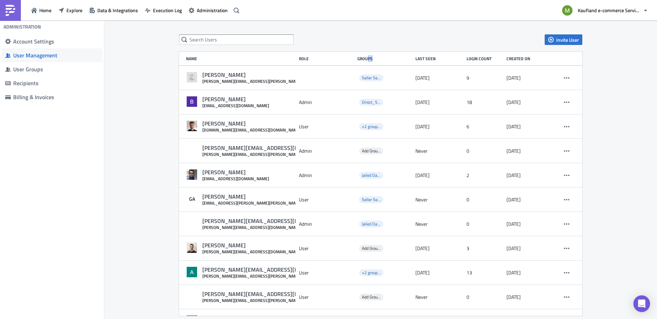
click at [364, 61] on div "Name Role Groups Last Seen Login Count Created on" at bounding box center [380, 59] width 403 height 14
click at [299, 61] on div "Role" at bounding box center [326, 58] width 55 height 5
click at [215, 38] on input "text" at bounding box center [236, 39] width 115 height 10
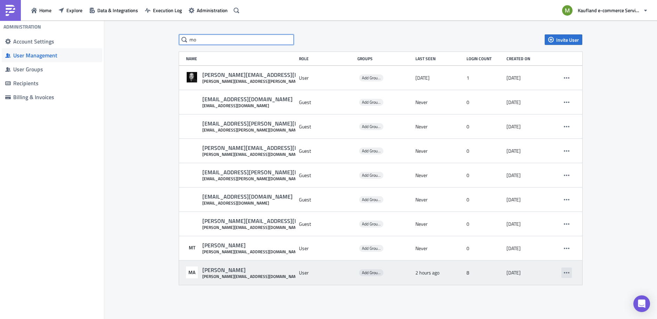
type input "mo"
click at [568, 272] on icon "button" at bounding box center [567, 273] width 6 height 6
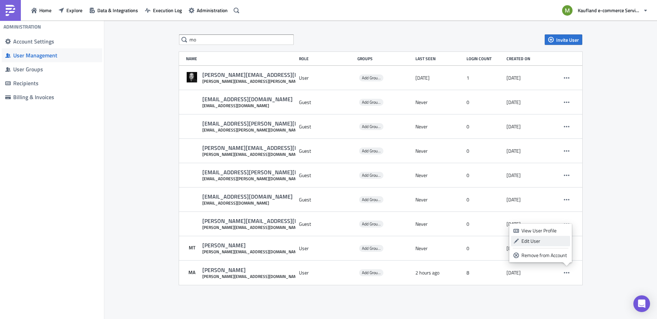
click at [529, 241] on div "Edit User" at bounding box center [545, 240] width 46 height 7
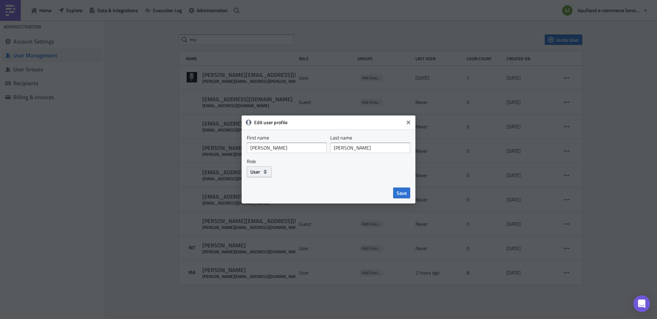
click at [267, 173] on icon "button" at bounding box center [266, 172] width 6 height 6
click at [272, 202] on div "Guest" at bounding box center [280, 204] width 58 height 7
click at [406, 193] on span "Save" at bounding box center [402, 192] width 10 height 7
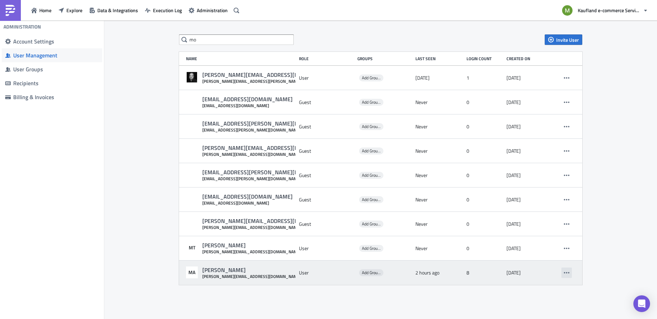
click at [566, 270] on icon "button" at bounding box center [567, 273] width 6 height 6
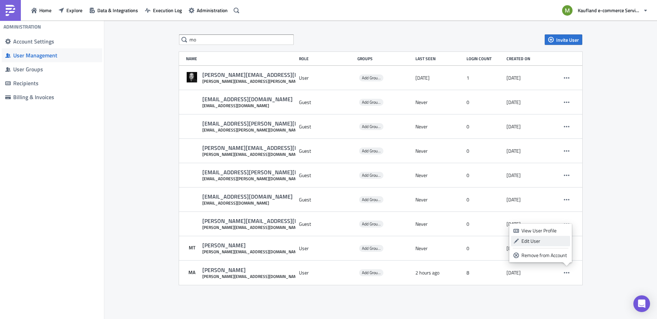
click at [535, 242] on div "Edit User" at bounding box center [545, 240] width 46 height 7
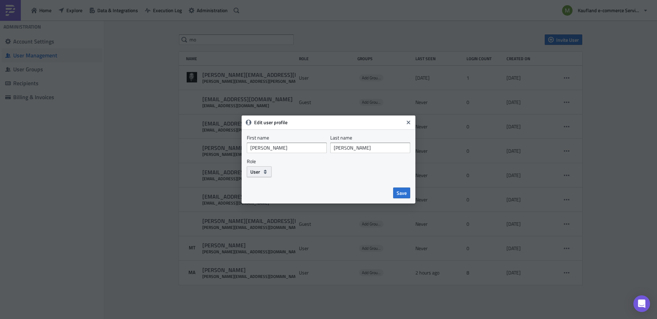
click at [258, 168] on span "User" at bounding box center [255, 171] width 10 height 7
click at [260, 193] on div "User" at bounding box center [280, 194] width 58 height 7
click at [402, 193] on span "Save" at bounding box center [402, 192] width 10 height 7
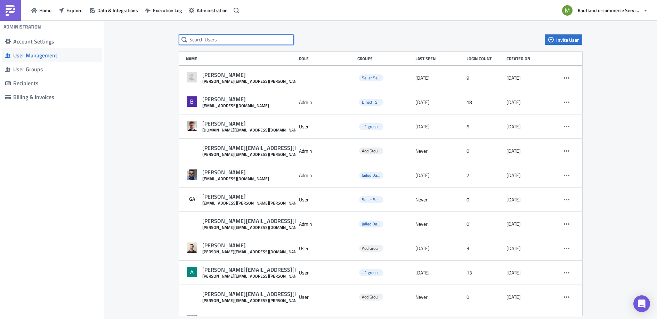
click at [209, 42] on input "text" at bounding box center [236, 39] width 115 height 10
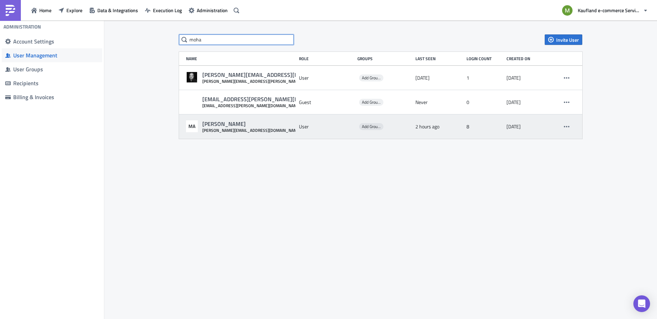
type input "moha"
click at [242, 130] on div "[PERSON_NAME][EMAIL_ADDRESS][DOMAIN_NAME]" at bounding box center [251, 130] width 99 height 5
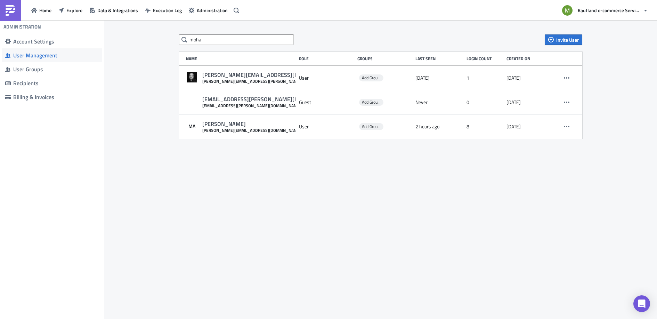
click at [249, 172] on body "Home Explore Data & Integrations Execution Log Administration Kaufland e-commer…" at bounding box center [328, 160] width 657 height 320
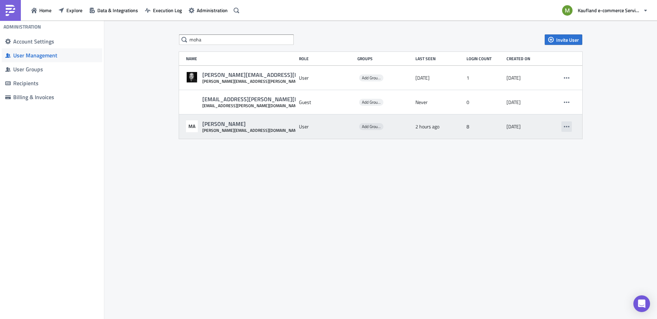
click at [569, 124] on icon "button" at bounding box center [567, 127] width 6 height 6
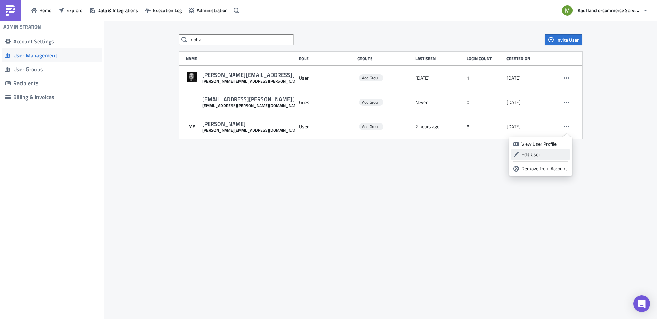
click at [529, 153] on div "Edit User" at bounding box center [545, 154] width 46 height 7
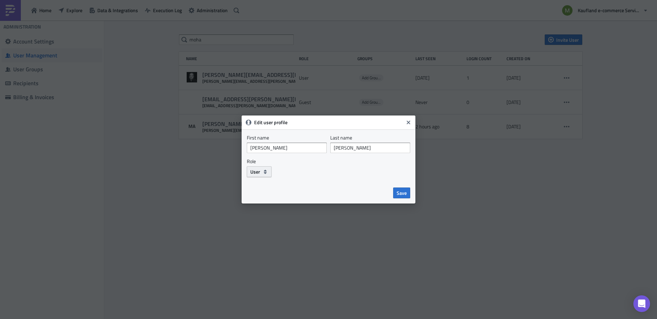
click at [265, 171] on icon "button" at bounding box center [266, 172] width 6 height 6
click at [262, 192] on div "User" at bounding box center [280, 194] width 58 height 7
click at [260, 174] on button "User" at bounding box center [259, 171] width 25 height 11
click at [261, 180] on div "Admin" at bounding box center [280, 183] width 58 height 7
click at [260, 171] on span "Admin" at bounding box center [257, 171] width 14 height 7
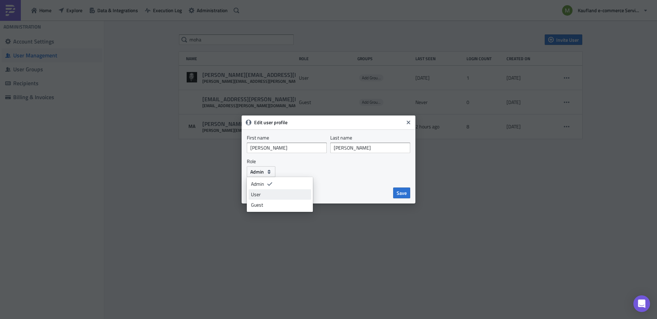
click at [265, 192] on div "User" at bounding box center [280, 194] width 58 height 7
click at [261, 175] on button "User" at bounding box center [259, 171] width 25 height 11
click at [266, 194] on icon at bounding box center [266, 194] width 5 height 3
click at [398, 192] on span "Save" at bounding box center [402, 192] width 10 height 7
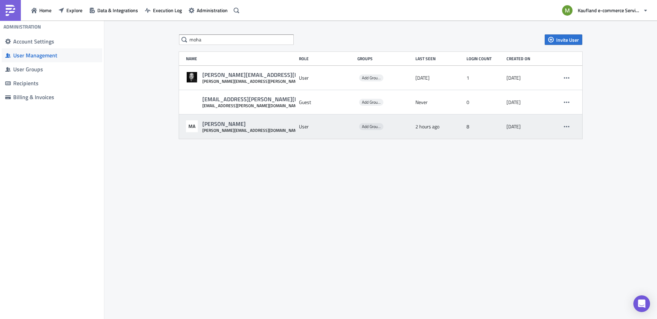
click at [258, 134] on div "MA Mohammed Ali mohammed.ali@real-digital.de User Add Groups 2 hours ago 8 4 da…" at bounding box center [380, 126] width 403 height 24
click at [570, 128] on button "button" at bounding box center [567, 126] width 10 height 10
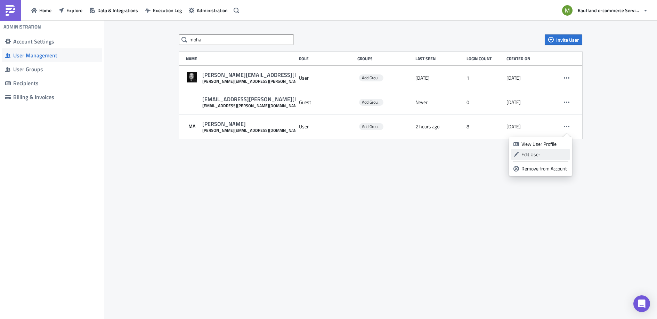
click at [542, 155] on div "Edit User" at bounding box center [545, 154] width 46 height 7
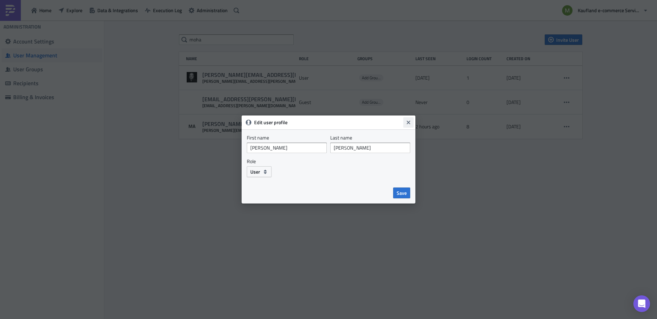
click at [406, 121] on icon "Close" at bounding box center [409, 123] width 6 height 6
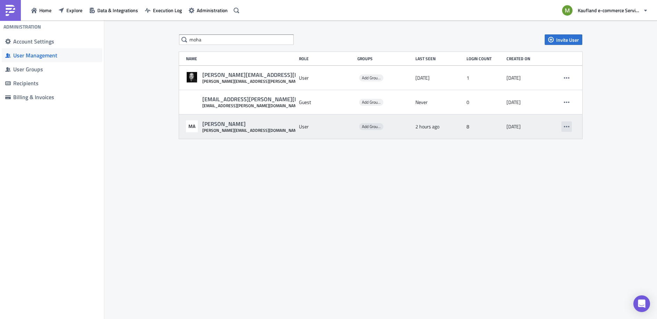
click at [564, 124] on button "button" at bounding box center [567, 126] width 10 height 10
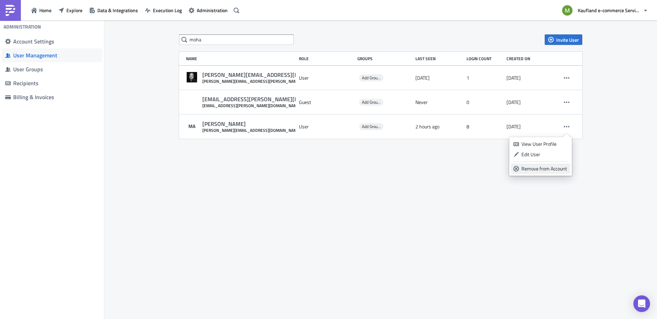
click at [556, 167] on div "Remove from Account" at bounding box center [545, 168] width 46 height 7
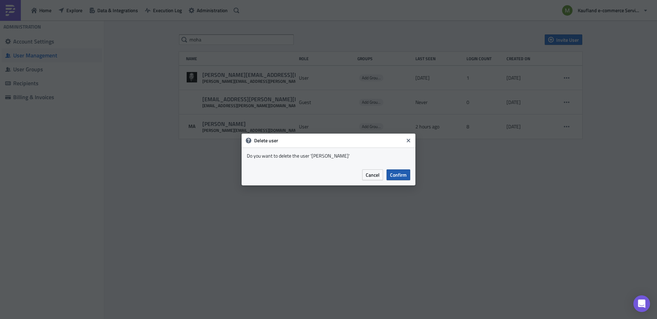
click at [401, 175] on span "Confirm" at bounding box center [398, 174] width 17 height 7
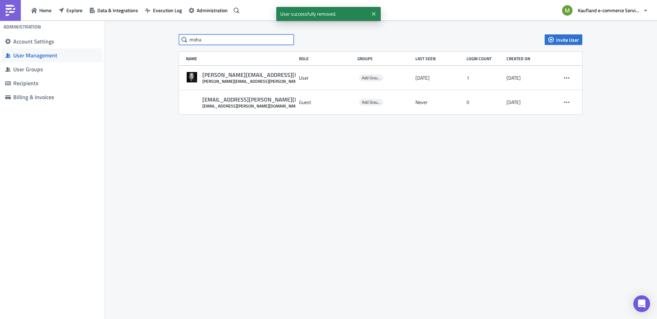
click at [230, 39] on input "moha" at bounding box center [236, 39] width 115 height 10
click at [567, 33] on div "moha Invite User Name Role Groups Last Seen Login Count Created on mohamed.ibra…" at bounding box center [380, 170] width 553 height 299
click at [567, 36] on span "Invite User" at bounding box center [567, 39] width 23 height 7
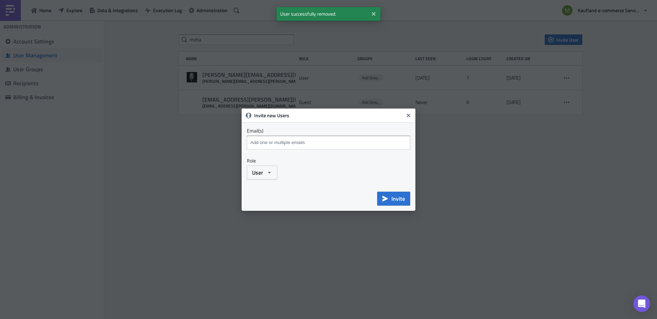
click at [321, 139] on input at bounding box center [330, 142] width 162 height 10
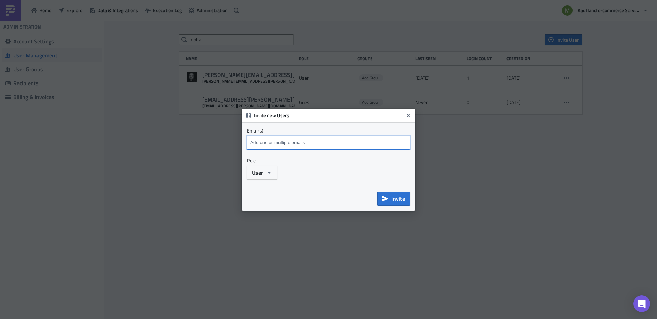
paste input "[PERSON_NAME][EMAIL_ADDRESS][DOMAIN_NAME]"
type input "[PERSON_NAME][EMAIL_ADDRESS][DOMAIN_NAME]"
click at [388, 197] on button "Invite" at bounding box center [393, 199] width 33 height 14
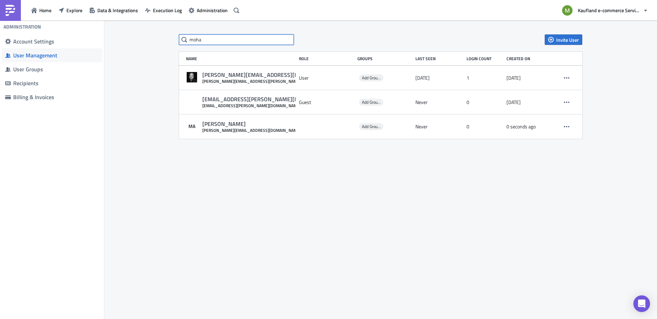
click at [237, 40] on input "moha" at bounding box center [236, 39] width 115 height 10
click at [37, 71] on div "User Groups" at bounding box center [56, 69] width 86 height 7
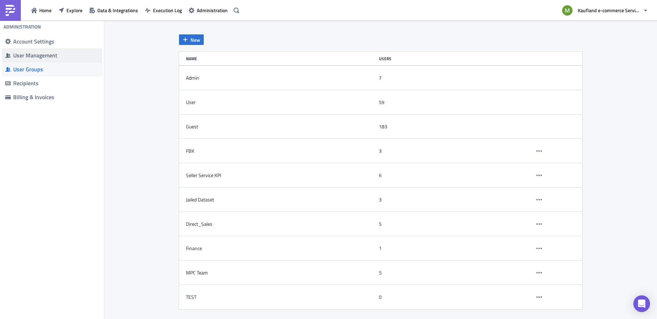
click at [38, 56] on div "User Management" at bounding box center [56, 55] width 86 height 7
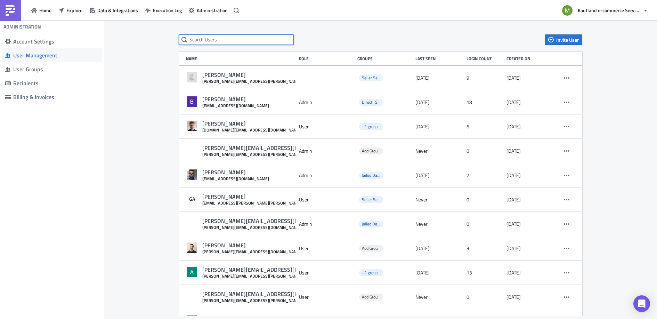
click at [198, 43] on input "text" at bounding box center [236, 39] width 115 height 10
type input "moha"
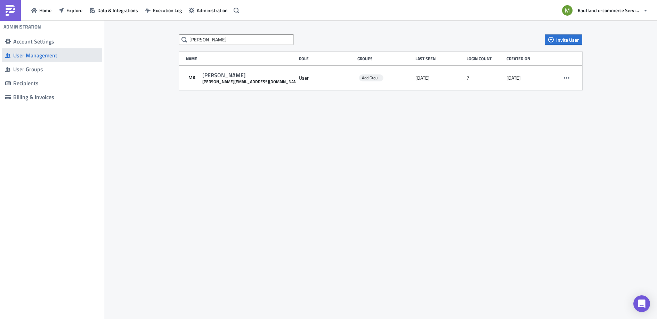
click at [40, 56] on div "User Management" at bounding box center [56, 55] width 86 height 7
click at [42, 70] on div "User Groups" at bounding box center [56, 69] width 86 height 7
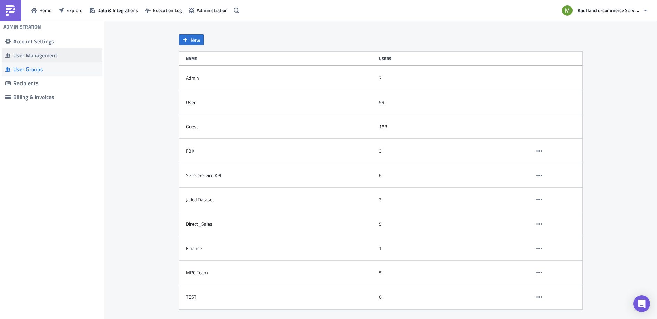
click at [38, 56] on div "User Management" at bounding box center [56, 55] width 86 height 7
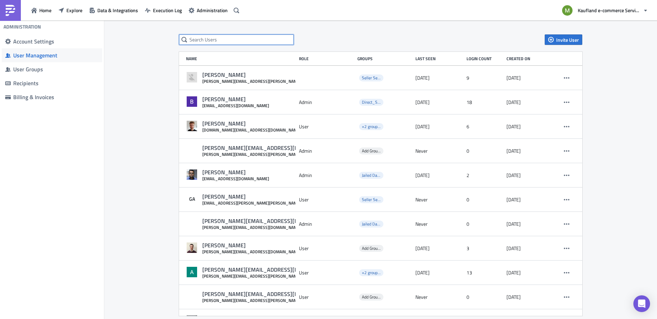
click at [194, 37] on input "text" at bounding box center [236, 39] width 115 height 10
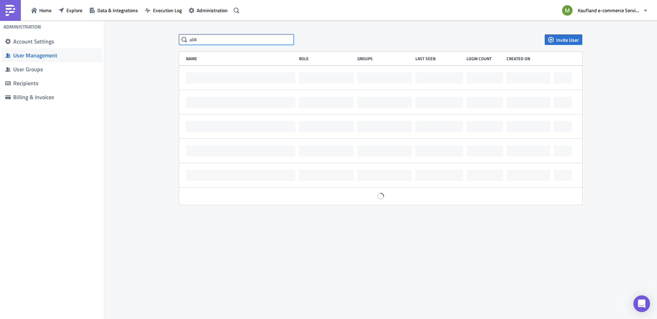
type input "ali"
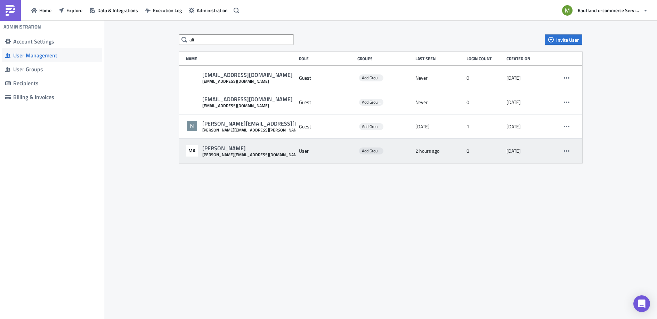
click at [260, 156] on div "MA Mohammed Ali mohammed.ali@real-digital.de" at bounding box center [241, 151] width 110 height 13
click at [570, 152] on button "button" at bounding box center [567, 151] width 10 height 10
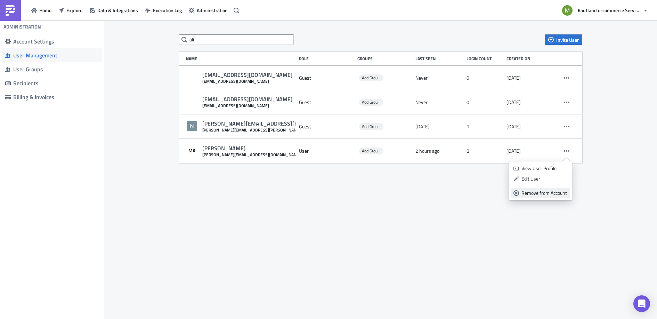
click at [551, 191] on div "Remove from Account" at bounding box center [545, 193] width 46 height 7
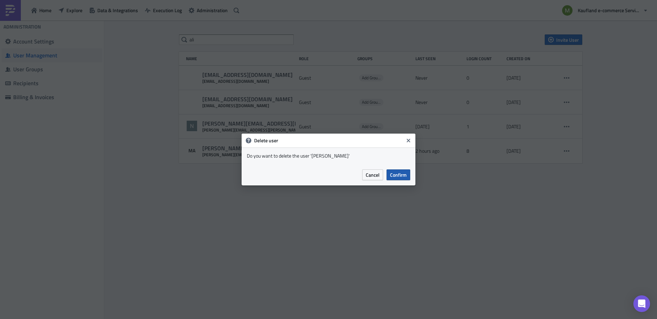
click at [406, 175] on span "Confirm" at bounding box center [398, 174] width 17 height 7
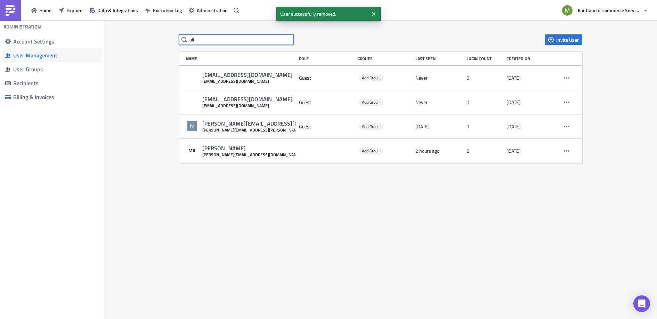
click at [207, 41] on input "ali" at bounding box center [236, 39] width 115 height 10
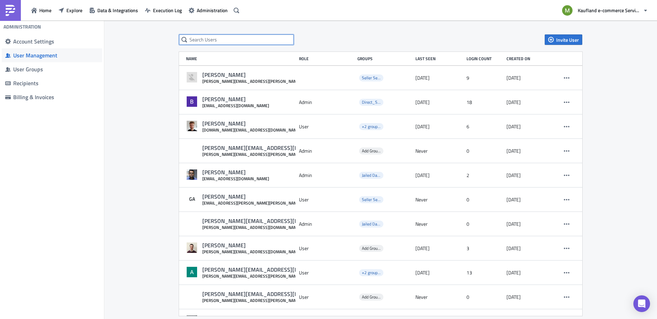
click at [199, 38] on input "text" at bounding box center [236, 39] width 115 height 10
type input "ali"
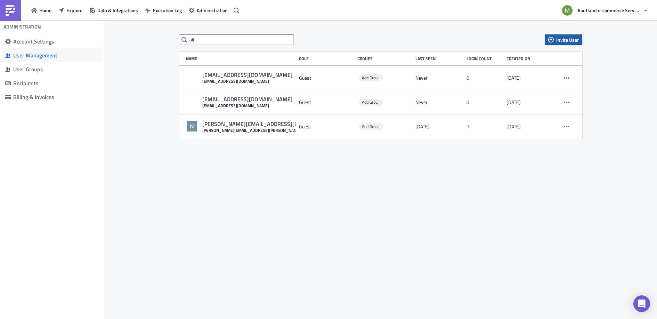
click at [555, 42] on button "Invite User" at bounding box center [564, 39] width 38 height 10
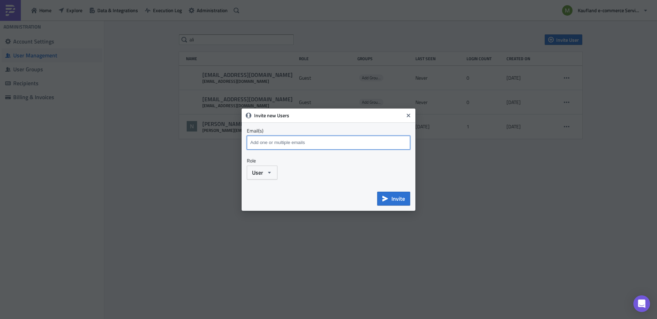
click at [296, 140] on input at bounding box center [330, 142] width 162 height 10
paste input "[PERSON_NAME][EMAIL_ADDRESS][DOMAIN_NAME]"
type input "[PERSON_NAME][EMAIL_ADDRESS][DOMAIN_NAME]"
click at [399, 199] on span "Invite" at bounding box center [399, 198] width 14 height 8
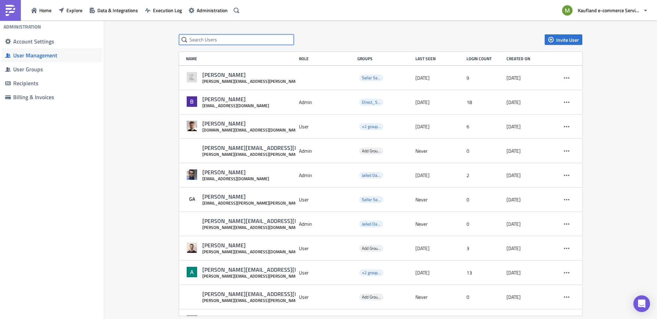
click at [223, 41] on input "text" at bounding box center [236, 39] width 115 height 10
type input "moha"
click at [513, 58] on div "Created on" at bounding box center [529, 58] width 44 height 5
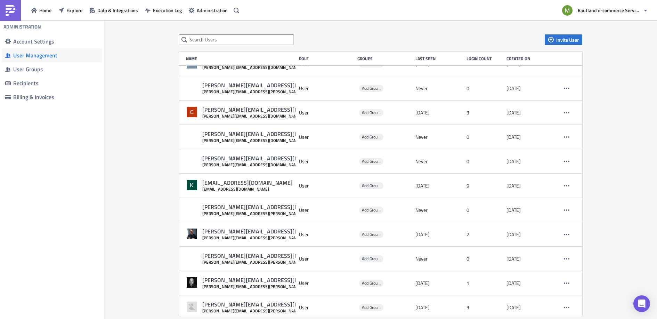
scroll to position [477, 0]
click at [644, 303] on icon "Open Intercom Messenger" at bounding box center [642, 303] width 8 height 9
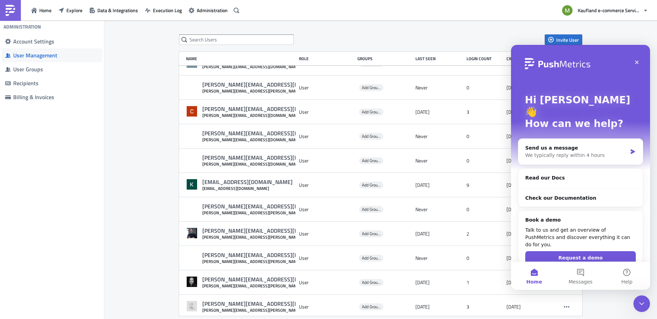
scroll to position [0, 0]
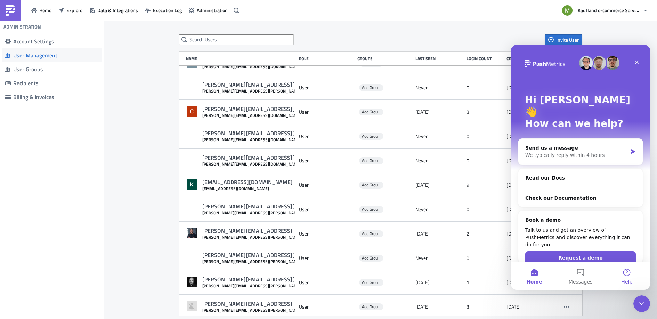
click at [628, 277] on button "Help" at bounding box center [627, 276] width 46 height 28
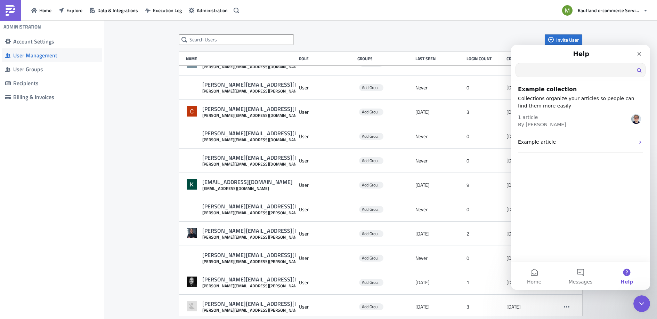
click at [525, 72] on input "Search for help" at bounding box center [580, 70] width 129 height 14
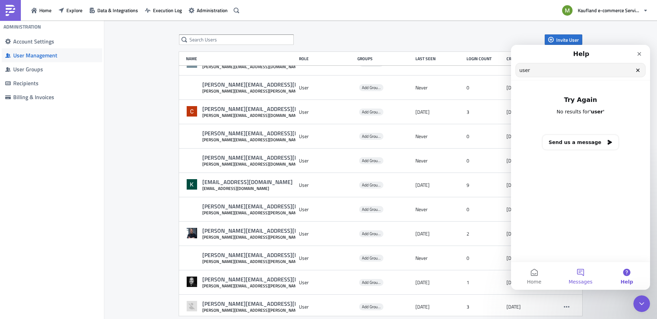
type input "user"
click at [578, 278] on button "Messages" at bounding box center [580, 276] width 46 height 28
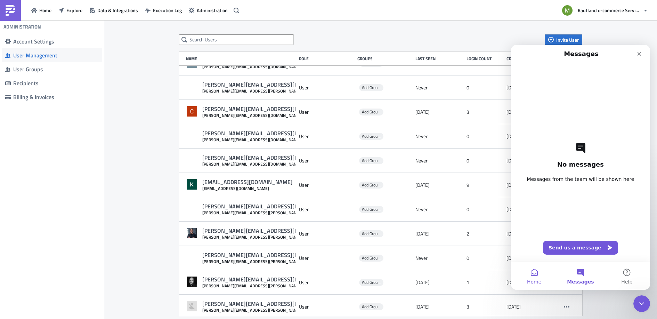
click at [533, 275] on button "Home" at bounding box center [534, 276] width 46 height 28
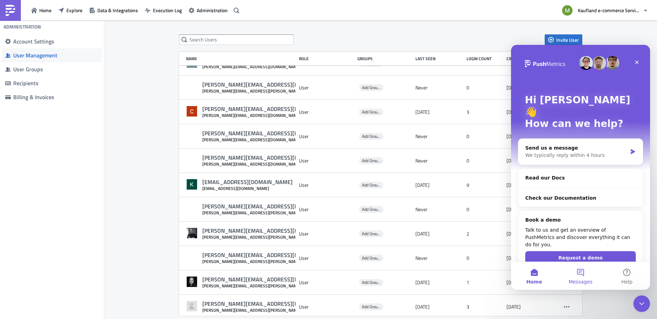
click at [585, 274] on button "Messages" at bounding box center [580, 276] width 46 height 28
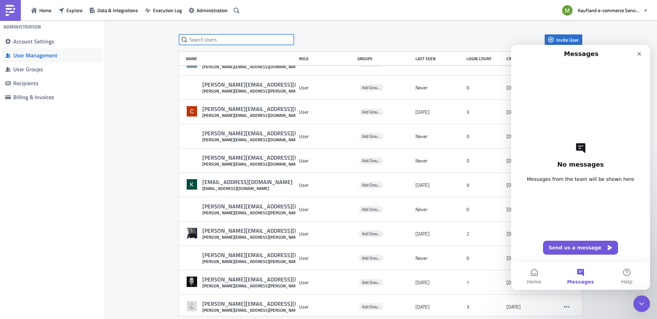
click at [211, 37] on input "text" at bounding box center [236, 39] width 115 height 10
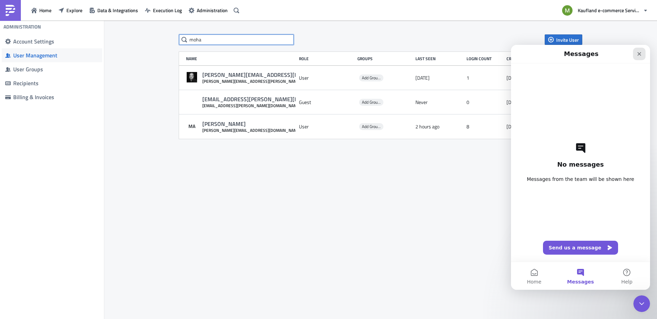
type input "moha"
click at [638, 56] on icon "Close" at bounding box center [640, 54] width 6 height 6
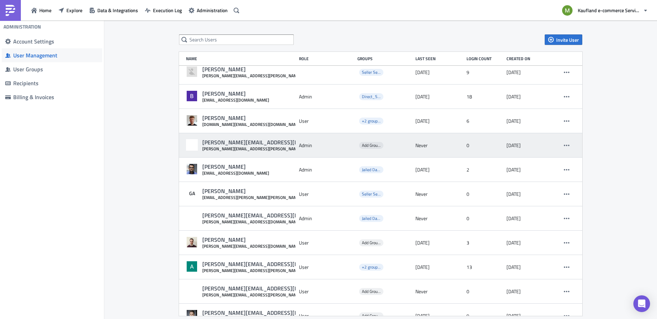
scroll to position [62, 0]
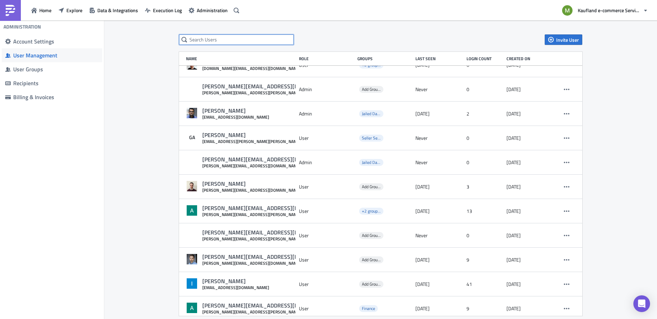
click at [206, 37] on input "text" at bounding box center [236, 39] width 115 height 10
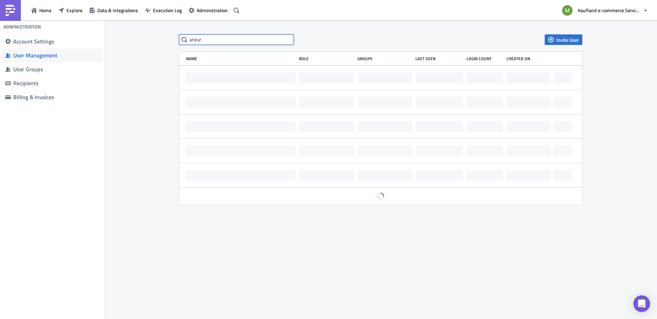
scroll to position [0, 0]
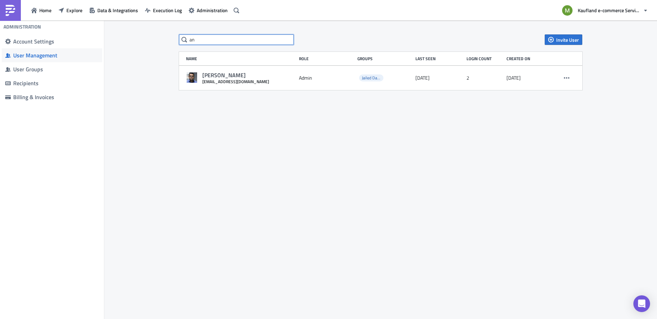
type input "a"
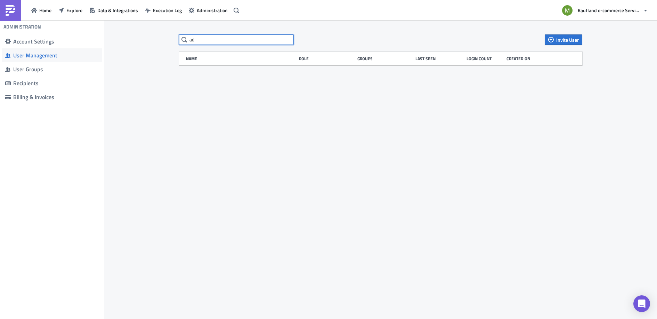
type input "a"
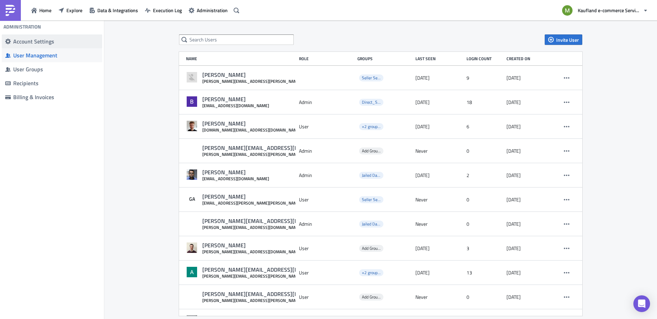
click at [38, 45] on span "Account Settings" at bounding box center [52, 41] width 100 height 14
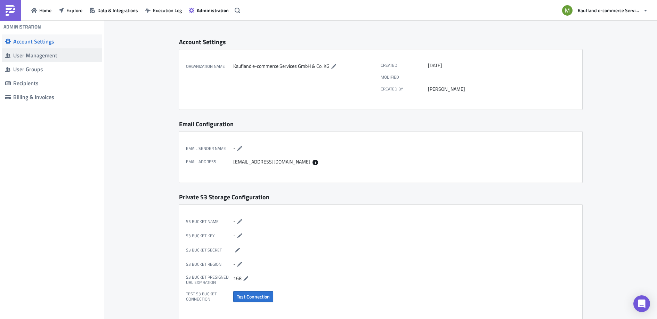
click at [41, 60] on span "User Management" at bounding box center [52, 55] width 100 height 14
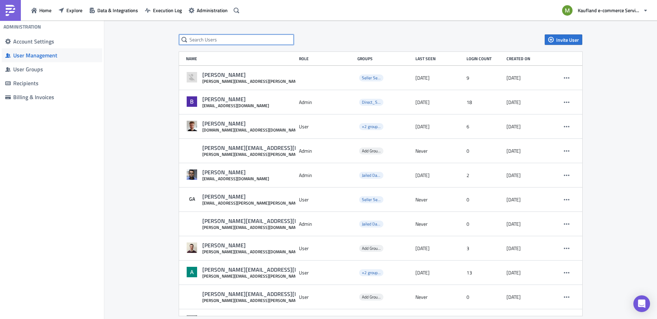
click at [208, 43] on input "text" at bounding box center [236, 39] width 115 height 10
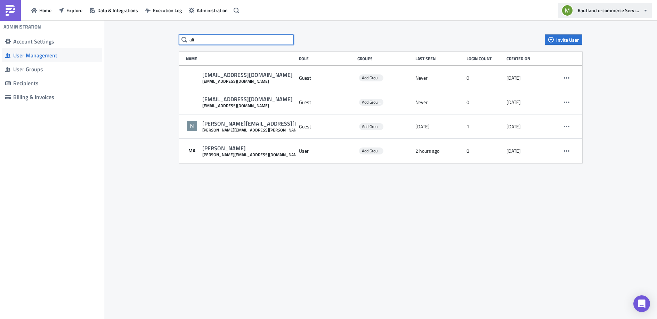
type input "ali"
click at [633, 12] on span "Kaufland e-commerce Services GmbH & Co. KG" at bounding box center [609, 10] width 63 height 7
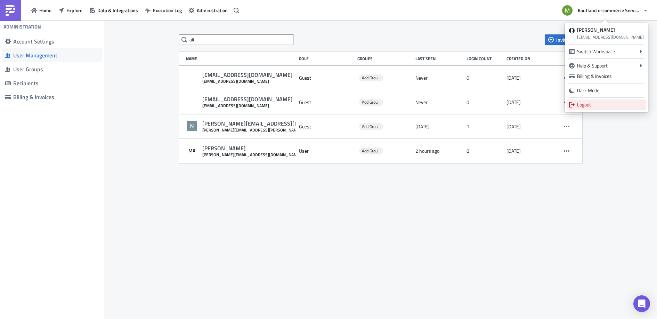
click at [591, 104] on div "Logout" at bounding box center [610, 104] width 67 height 7
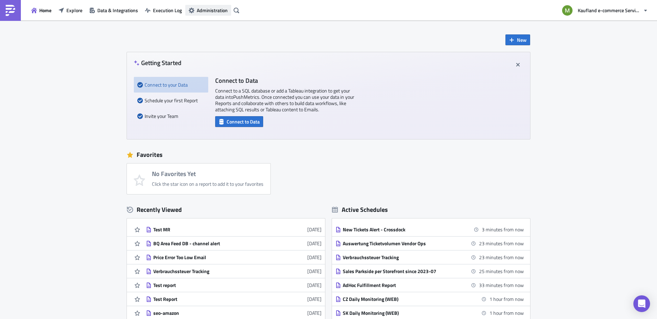
click at [203, 12] on span "Administration" at bounding box center [212, 10] width 31 height 7
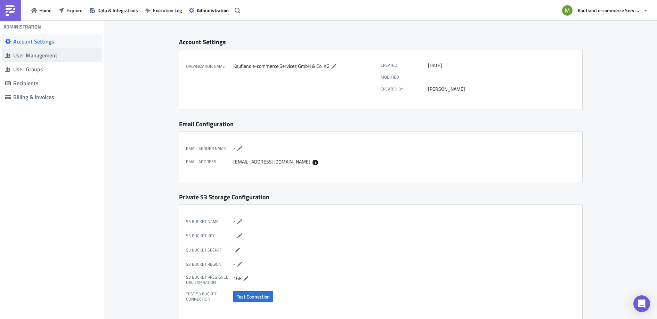
click at [33, 54] on div "User Management" at bounding box center [56, 55] width 86 height 7
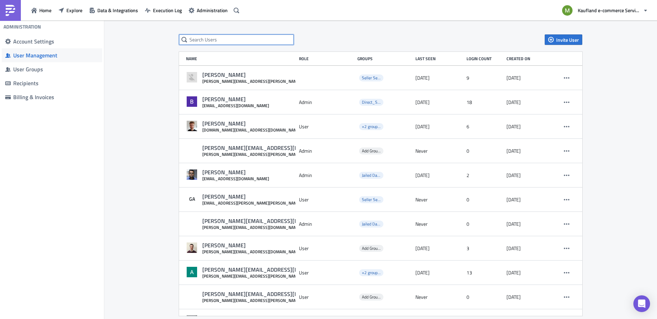
click at [239, 35] on input "text" at bounding box center [236, 39] width 115 height 10
type input "ali"
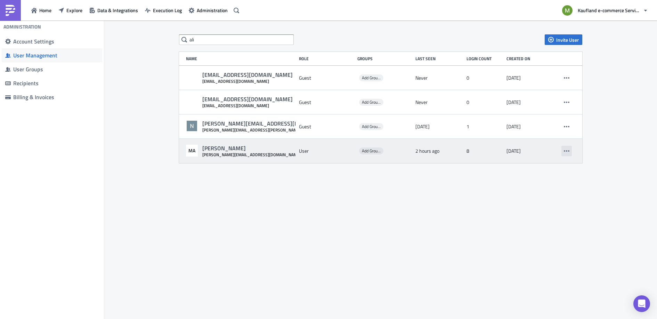
click at [570, 150] on button "button" at bounding box center [567, 151] width 10 height 10
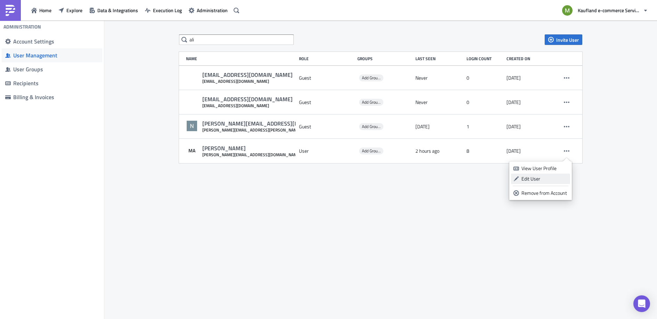
click at [536, 183] on link "Edit User" at bounding box center [540, 179] width 59 height 10
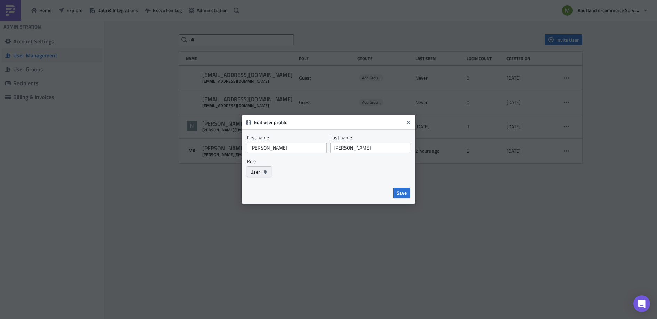
click at [264, 174] on icon "button" at bounding box center [266, 172] width 6 height 6
click at [259, 193] on div "User" at bounding box center [280, 194] width 58 height 7
click at [401, 195] on span "Save" at bounding box center [402, 192] width 10 height 7
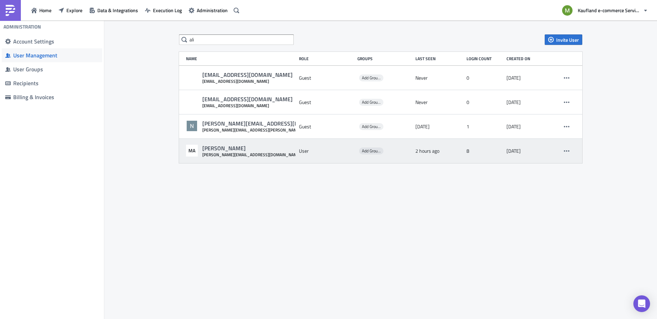
click at [571, 158] on div "MA Mohammed Ali mohammed.ali@real-digital.de User Add Groups 2 hours ago 8 4 da…" at bounding box center [380, 151] width 403 height 24
click at [563, 151] on button "button" at bounding box center [567, 151] width 10 height 10
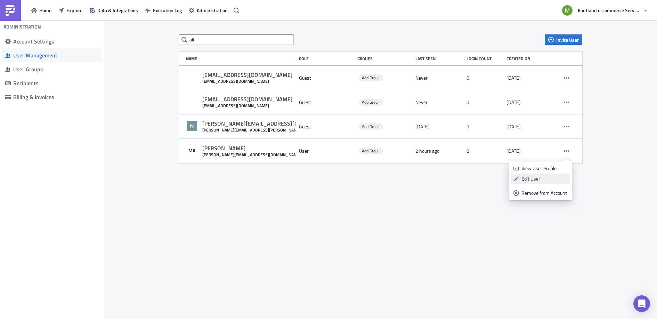
click at [524, 181] on div "Edit User" at bounding box center [545, 178] width 46 height 7
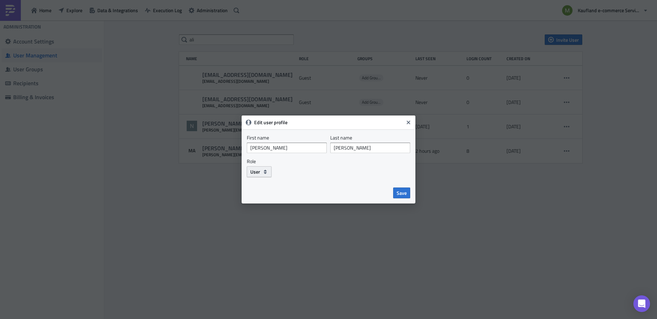
drag, startPoint x: 245, startPoint y: 168, endPoint x: 252, endPoint y: 174, distance: 9.5
click at [247, 168] on form "First name Mohammed Last name Ali Role User Save" at bounding box center [329, 166] width 174 height 74
click at [254, 176] on button "User" at bounding box center [259, 171] width 25 height 11
click at [265, 204] on div "Guest" at bounding box center [280, 204] width 58 height 7
click at [410, 191] on button "Save" at bounding box center [401, 192] width 17 height 11
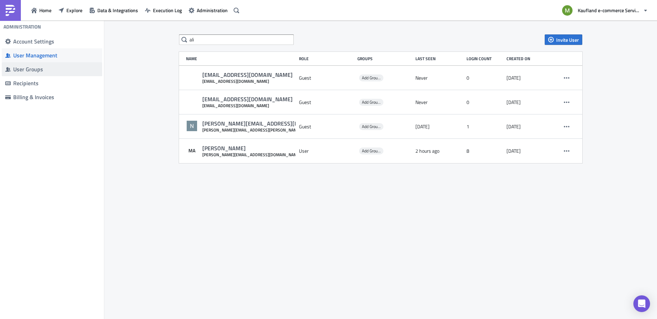
click at [25, 66] on div "User Groups" at bounding box center [56, 69] width 86 height 7
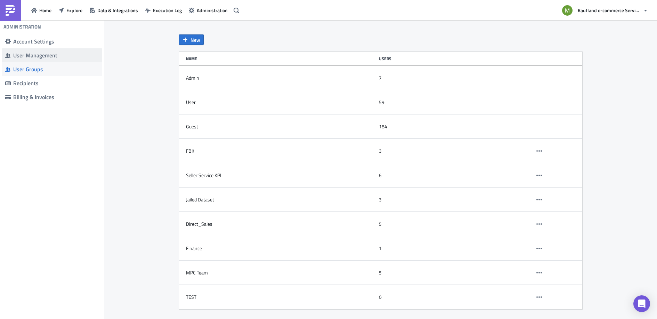
click at [26, 56] on div "User Management" at bounding box center [56, 55] width 86 height 7
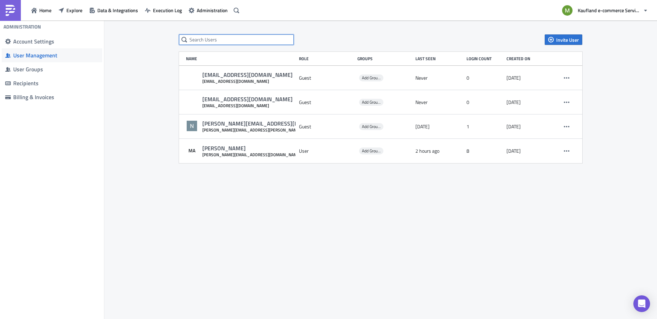
click at [214, 40] on input "text" at bounding box center [236, 39] width 115 height 10
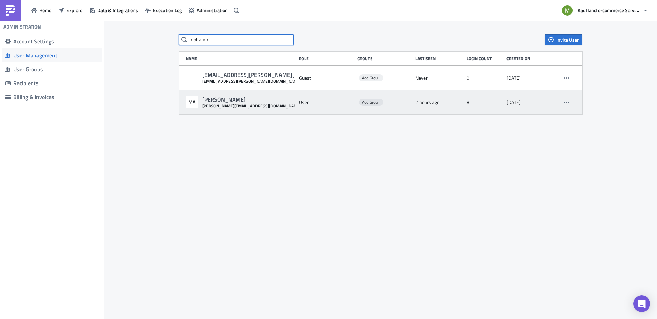
type input "mohamm"
click at [250, 105] on div "mohammed.ali@real-digital.de" at bounding box center [251, 105] width 99 height 5
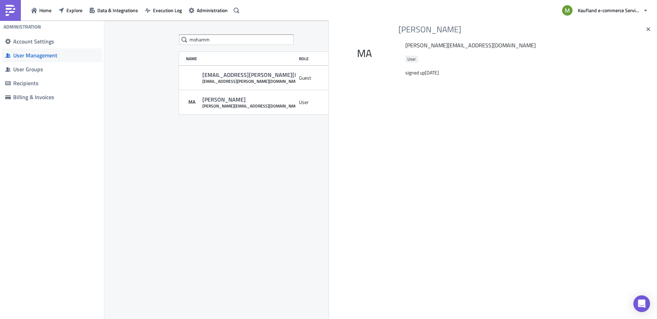
click at [224, 121] on body "Home Explore Data & Integrations Execution Log Administration Kaufland e-commer…" at bounding box center [328, 160] width 657 height 320
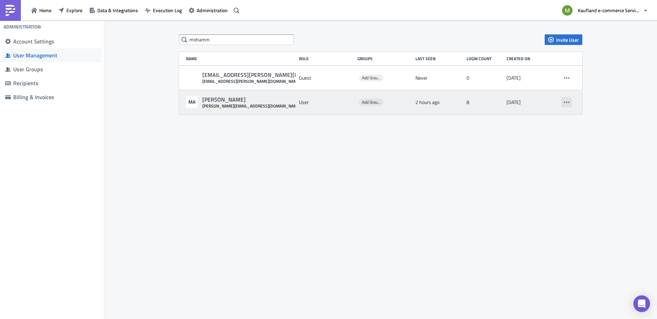
click at [566, 97] on button "button" at bounding box center [567, 102] width 10 height 10
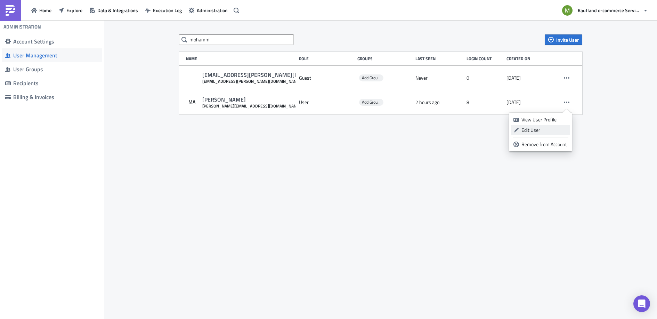
click at [531, 130] on div "Edit User" at bounding box center [545, 130] width 46 height 7
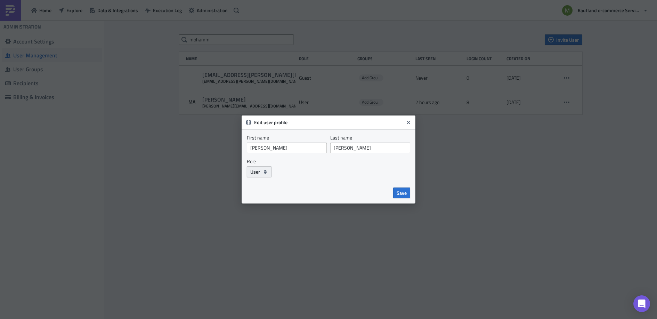
click at [255, 170] on span "User" at bounding box center [255, 171] width 10 height 7
click at [263, 205] on div "Guest" at bounding box center [280, 204] width 58 height 7
click at [255, 175] on button "Guest" at bounding box center [260, 171] width 27 height 11
click at [257, 192] on div "User" at bounding box center [280, 194] width 58 height 7
click at [404, 191] on span "Save" at bounding box center [402, 192] width 10 height 7
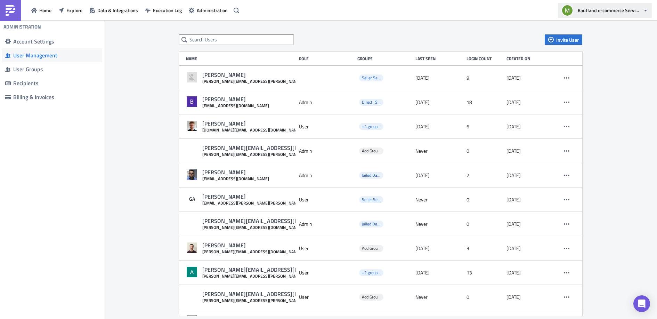
click at [617, 17] on button "Kaufland e-commerce Services GmbH & Co. KG" at bounding box center [605, 10] width 94 height 15
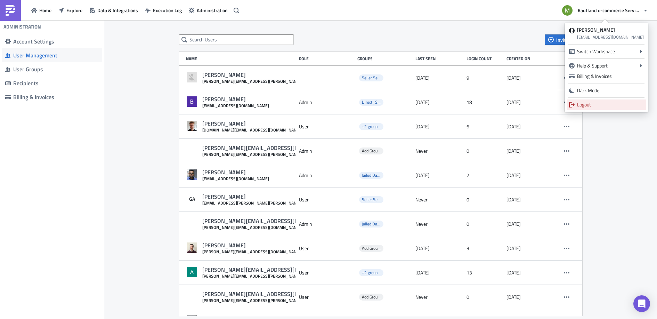
click at [587, 109] on link "Logout" at bounding box center [607, 104] width 80 height 10
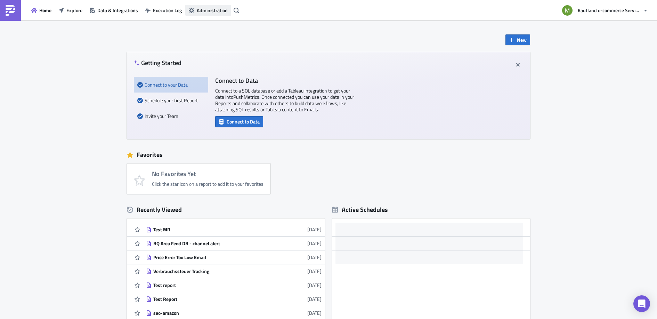
click at [219, 14] on span "Administration" at bounding box center [212, 10] width 31 height 7
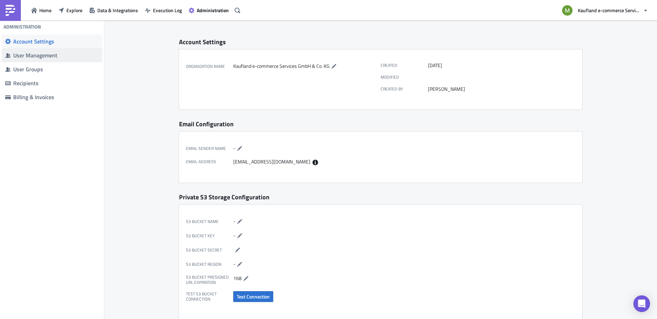
click at [18, 55] on div "User Management" at bounding box center [56, 55] width 86 height 7
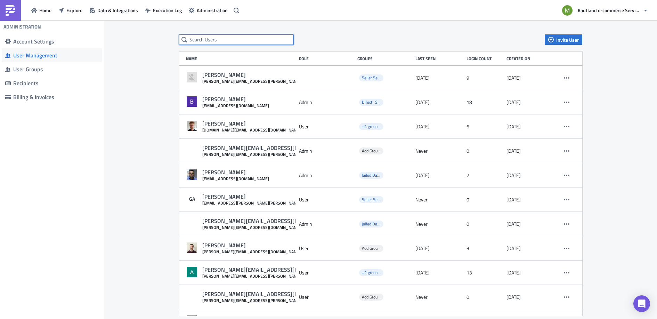
click at [198, 41] on input "text" at bounding box center [236, 39] width 115 height 10
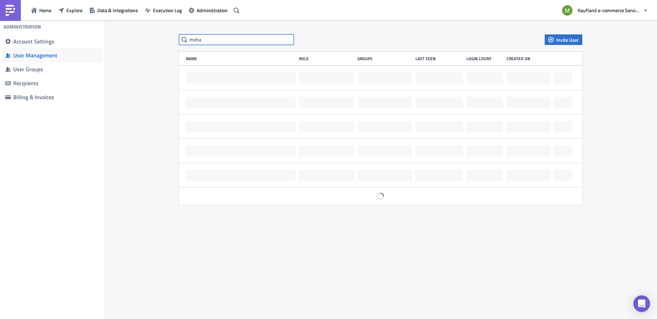
type input "moha"
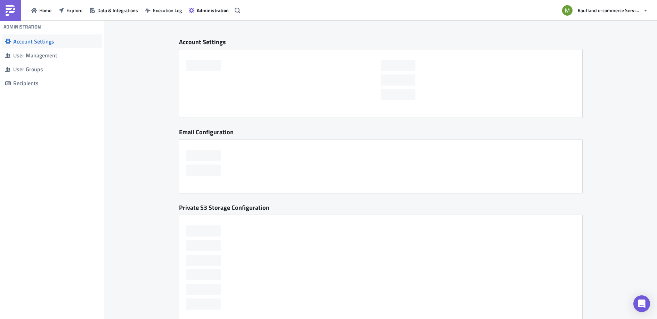
checkbox input "false"
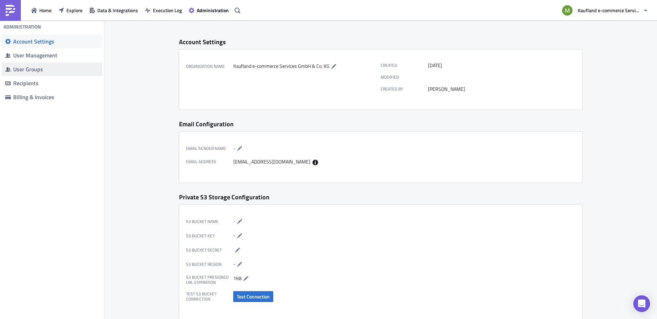
click at [56, 71] on div "User Groups" at bounding box center [56, 69] width 86 height 7
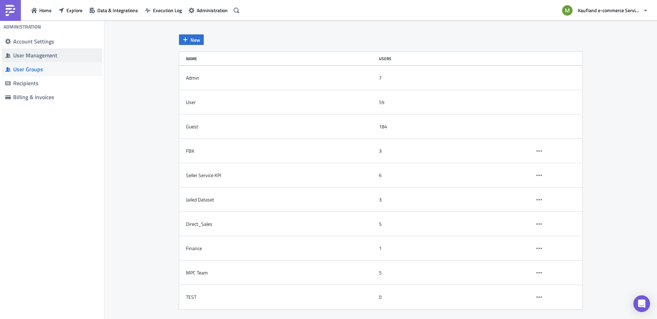
click at [79, 59] on span "User Management" at bounding box center [52, 55] width 100 height 14
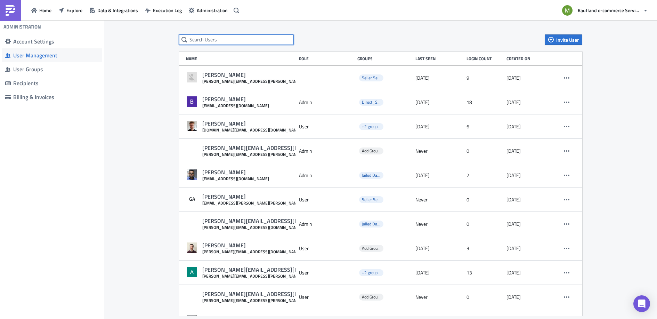
click at [227, 34] on input "text" at bounding box center [236, 39] width 115 height 10
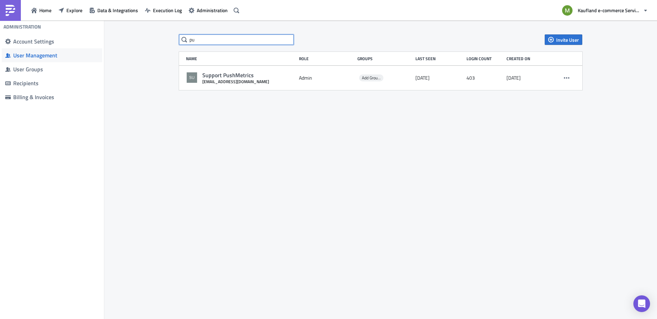
type input "p"
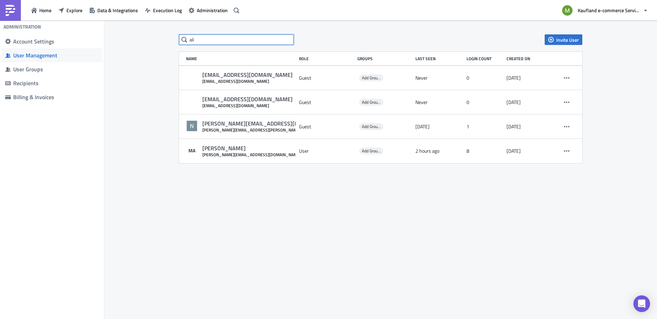
type input "ali"
click at [125, 62] on div "ali Invite User Name Role Groups Last Seen Login Count Created on natalie.dufke…" at bounding box center [380, 170] width 553 height 299
click at [645, 8] on icon "button" at bounding box center [646, 11] width 6 height 6
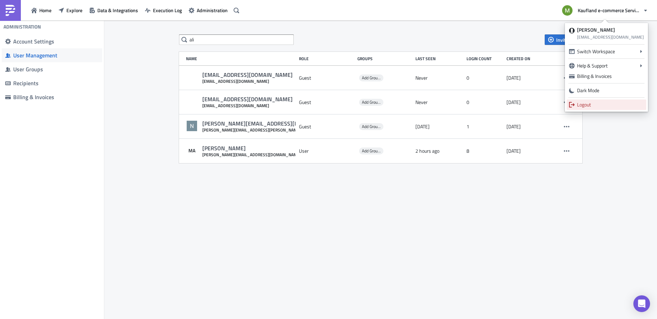
click at [601, 102] on div "Logout" at bounding box center [610, 104] width 67 height 7
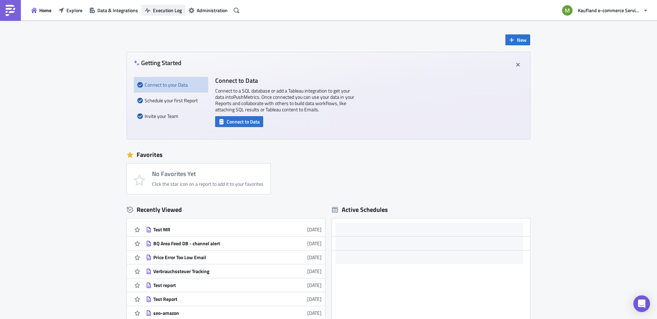
click at [163, 10] on span "Execution Log" at bounding box center [167, 10] width 29 height 7
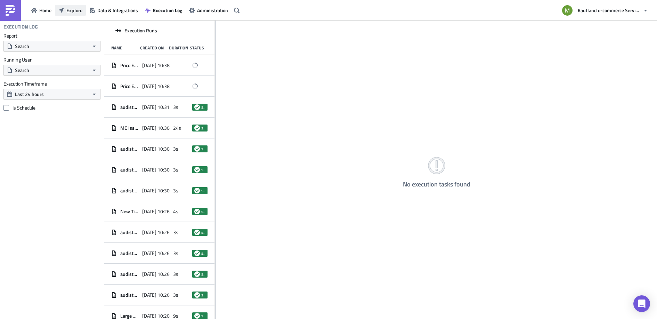
click at [73, 10] on span "Explore" at bounding box center [74, 10] width 16 height 7
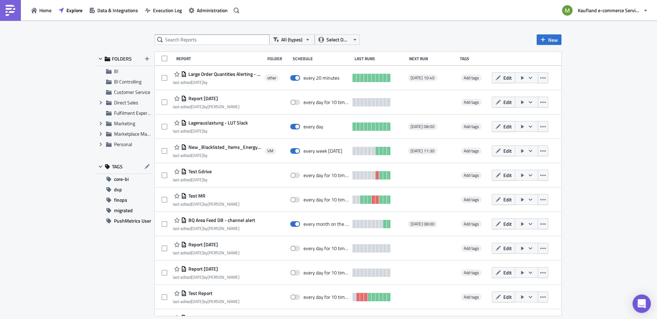
click at [644, 306] on icon "Open Intercom Messenger" at bounding box center [642, 303] width 8 height 9
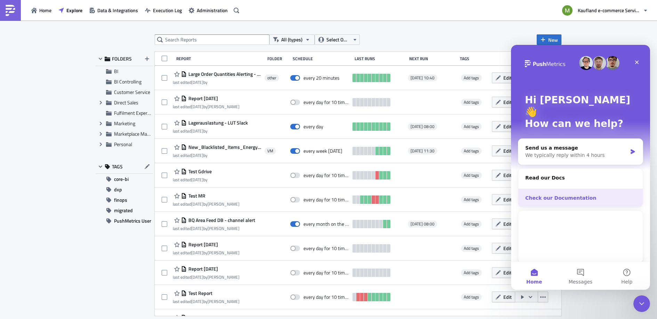
click at [568, 194] on div "Check our Documentation" at bounding box center [580, 197] width 111 height 7
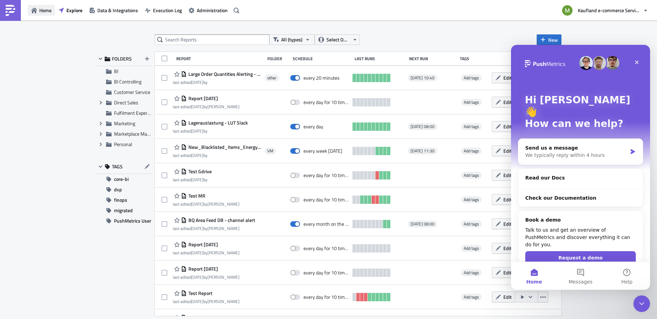
click at [35, 8] on icon "button" at bounding box center [34, 11] width 6 height 6
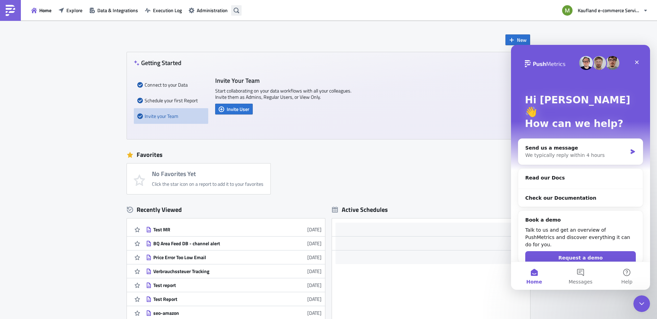
click at [238, 10] on icon "button" at bounding box center [237, 10] width 6 height 6
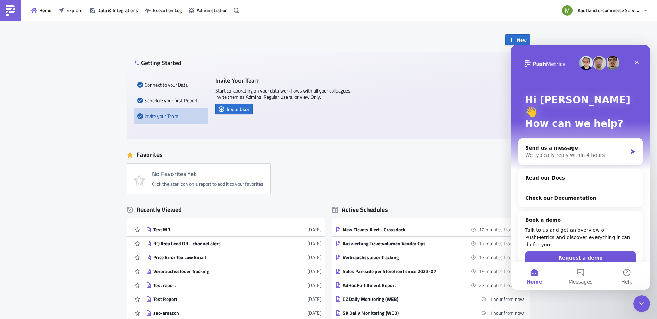
click at [171, 31] on body "Home Explore Data & Integrations Execution Log Administration Kaufland e-commer…" at bounding box center [328, 160] width 657 height 320
click at [69, 9] on span "Explore" at bounding box center [74, 10] width 16 height 7
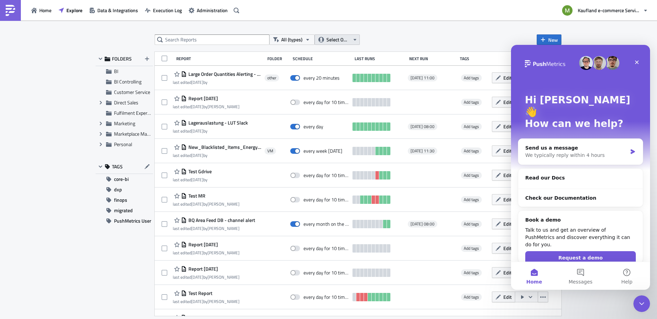
click at [329, 38] on span "Select Owner" at bounding box center [338, 40] width 23 height 8
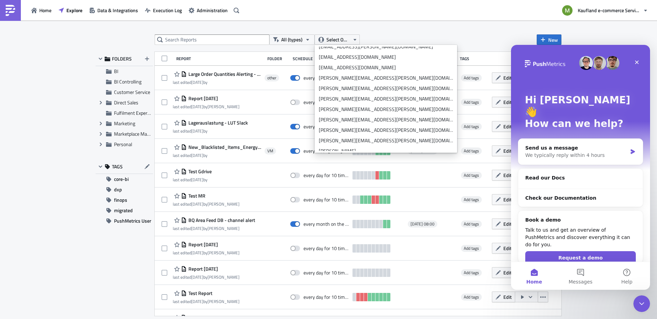
scroll to position [1190, 0]
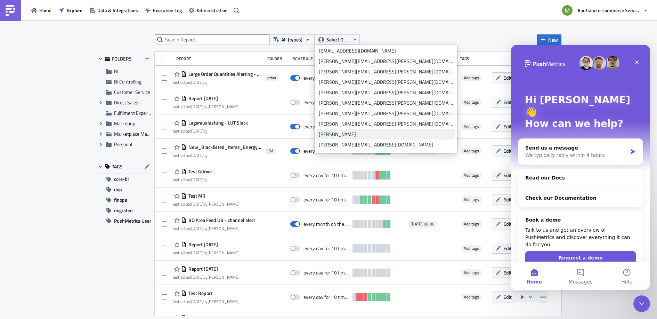
click at [335, 137] on div "[PERSON_NAME]" at bounding box center [386, 134] width 134 height 7
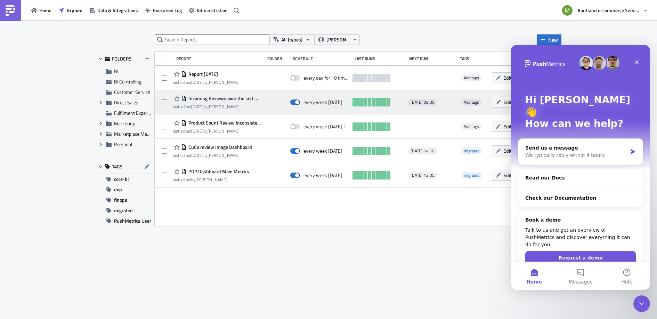
click at [203, 98] on span "Incoming Reviews over the last week" at bounding box center [224, 98] width 74 height 6
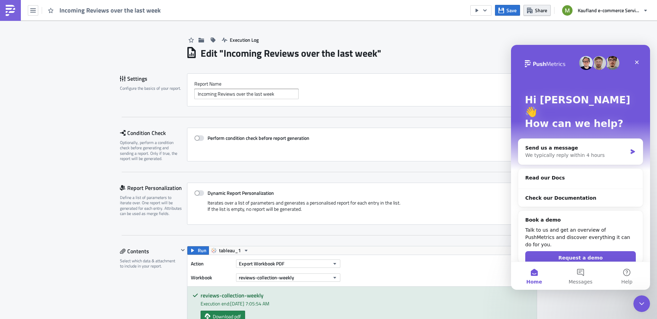
click at [536, 15] on button "Share" at bounding box center [537, 10] width 27 height 11
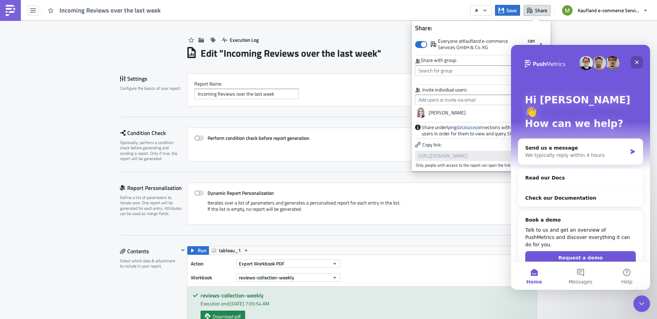
click at [638, 62] on icon "Close" at bounding box center [637, 62] width 6 height 6
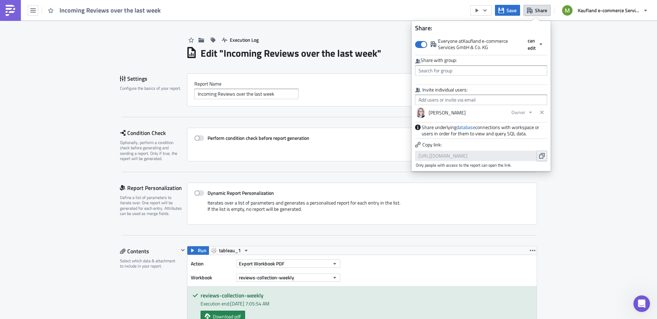
click at [540, 155] on icon "button" at bounding box center [542, 156] width 6 height 6
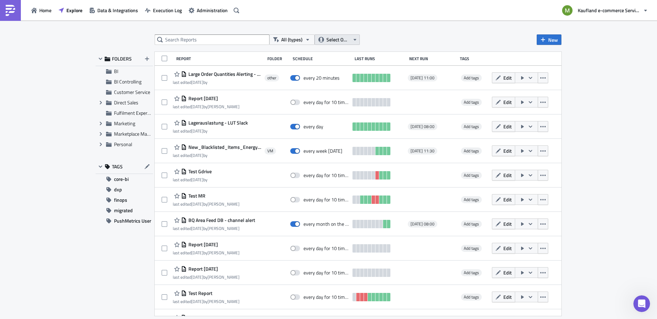
click at [338, 40] on span "Select Owner" at bounding box center [338, 40] width 23 height 8
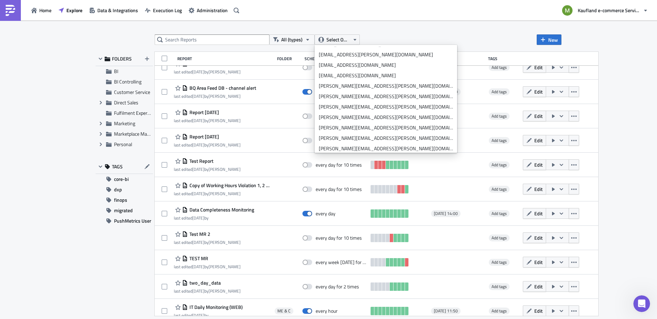
scroll to position [1189, 0]
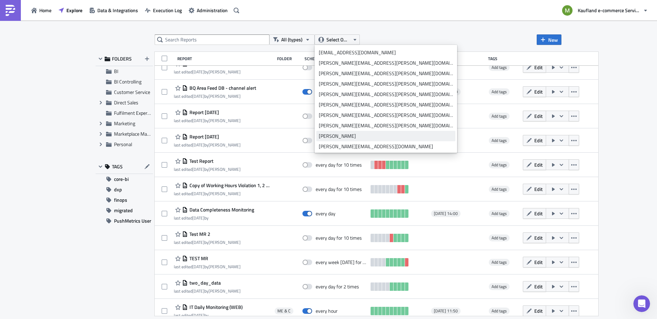
click at [334, 135] on div "[PERSON_NAME]" at bounding box center [386, 135] width 134 height 7
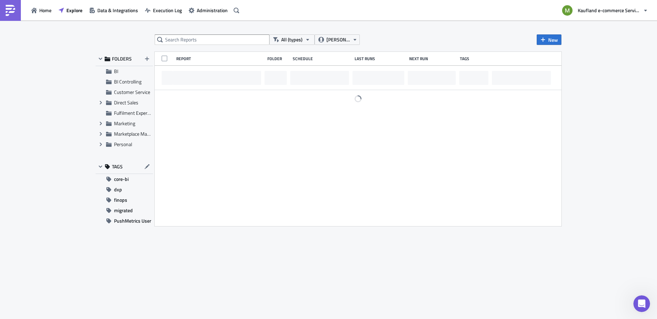
scroll to position [0, 0]
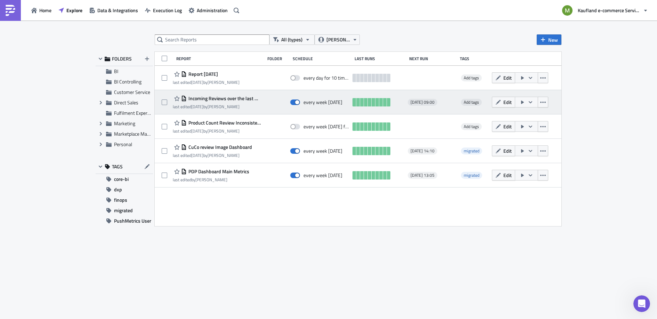
click at [203, 104] on time "2 months ago" at bounding box center [197, 106] width 12 height 7
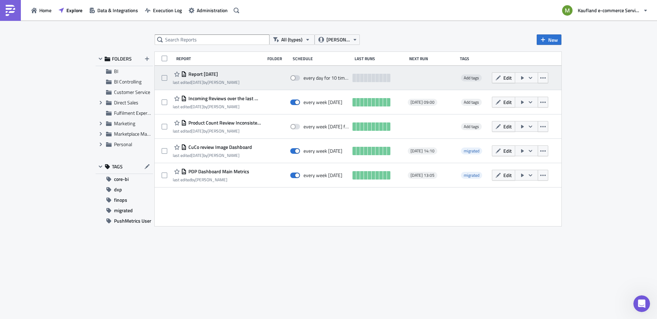
click at [210, 74] on span "Report 2025-10-09" at bounding box center [202, 74] width 31 height 6
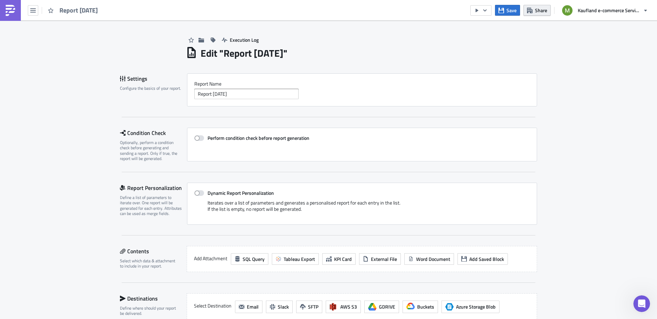
click at [544, 12] on span "Share" at bounding box center [541, 10] width 12 height 7
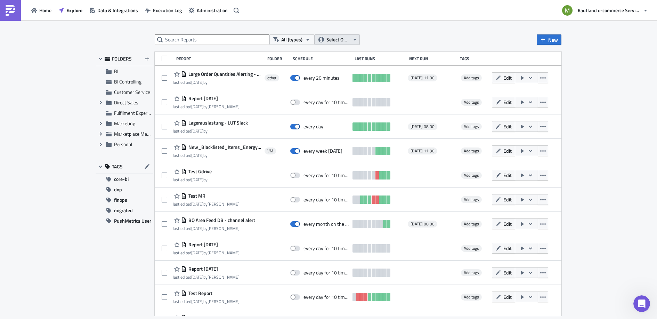
click at [333, 38] on span "Select Owner" at bounding box center [338, 40] width 23 height 8
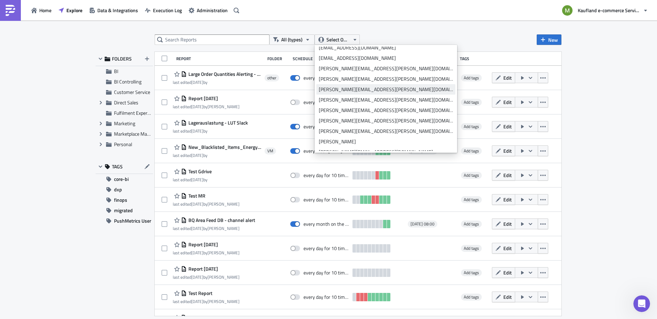
scroll to position [1194, 0]
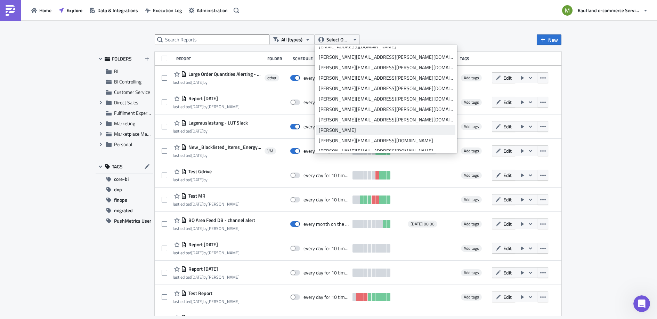
click at [333, 130] on div "[PERSON_NAME]" at bounding box center [386, 130] width 134 height 7
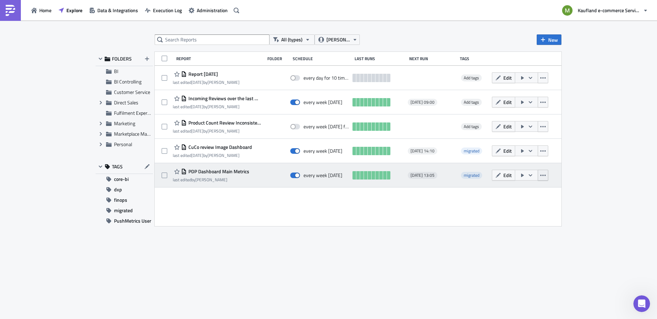
click at [542, 176] on icon "button" at bounding box center [543, 175] width 6 height 1
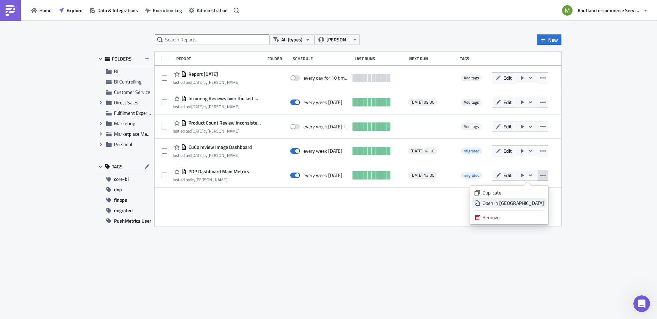
click at [531, 204] on div "Open in New Tab" at bounding box center [514, 203] width 62 height 7
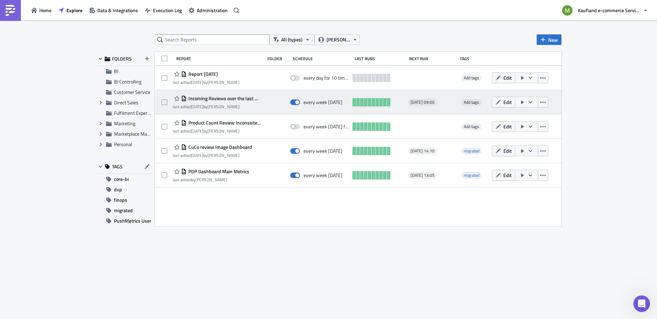
click at [217, 97] on span "Incoming Reviews over the last week" at bounding box center [224, 98] width 74 height 6
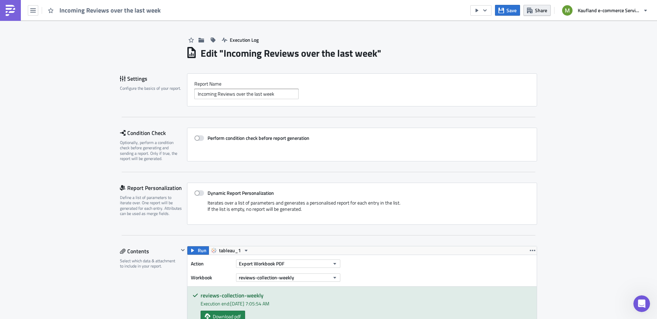
click at [530, 12] on icon "button" at bounding box center [530, 11] width 6 height 6
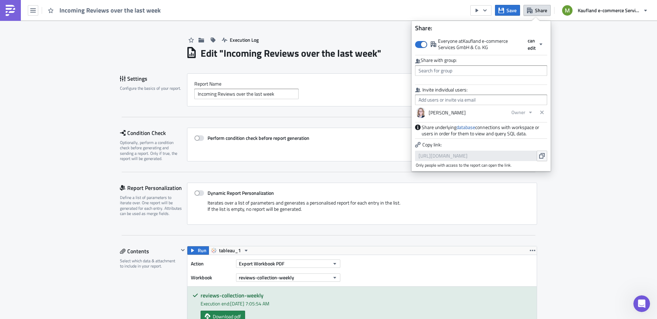
click at [346, 40] on div "Execution Log" at bounding box center [361, 33] width 351 height 25
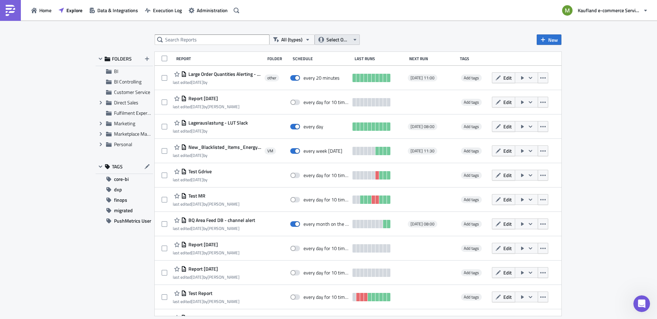
click at [338, 38] on span "Select Owner" at bounding box center [338, 40] width 23 height 8
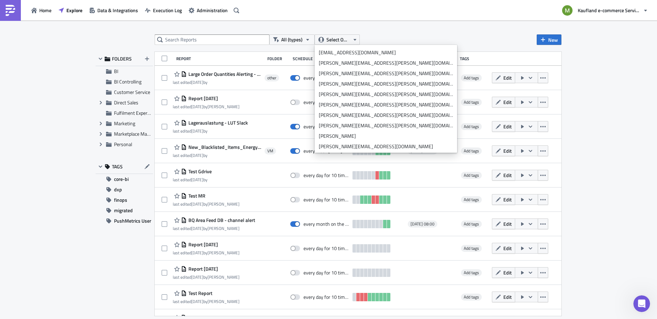
scroll to position [1207, 0]
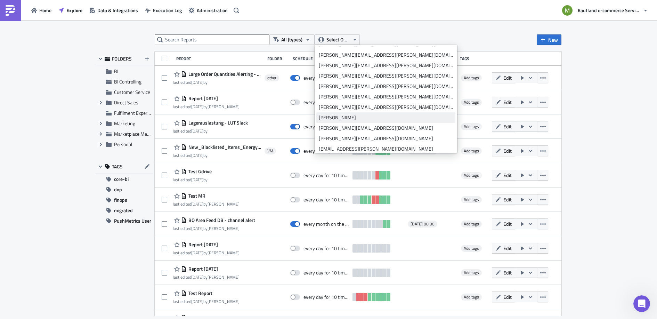
click at [329, 120] on div "[PERSON_NAME]" at bounding box center [386, 117] width 134 height 7
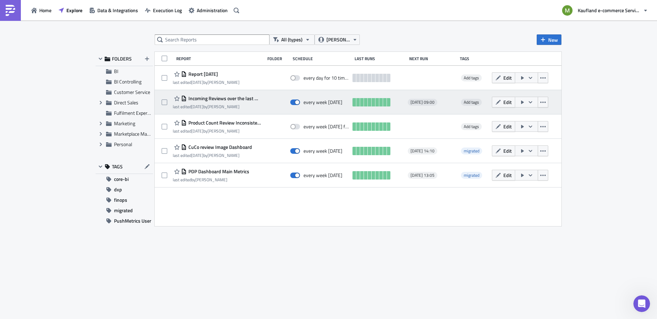
click at [209, 98] on span "Incoming Reviews over the last week" at bounding box center [224, 98] width 74 height 6
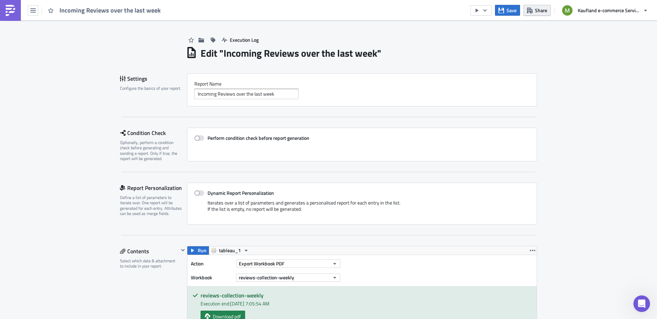
click at [540, 10] on span "Share" at bounding box center [541, 10] width 12 height 7
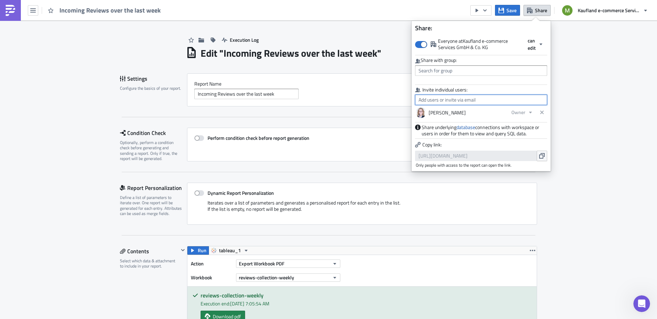
click at [467, 101] on input "text" at bounding box center [481, 100] width 132 height 10
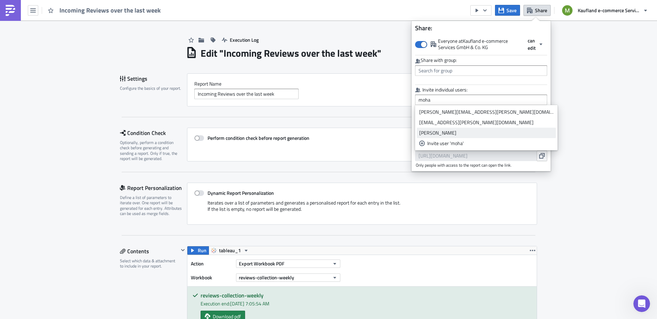
click at [460, 132] on div "[PERSON_NAME]" at bounding box center [486, 132] width 134 height 7
type input "[PERSON_NAME]"
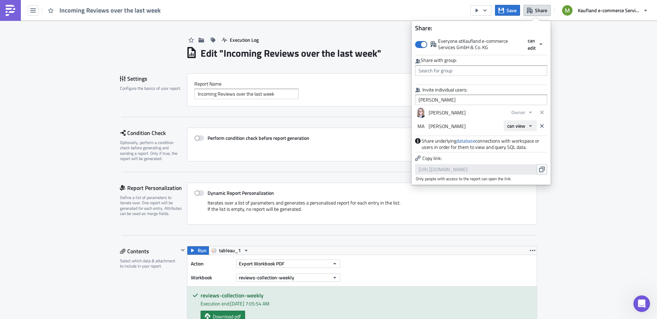
click at [519, 128] on span "can view" at bounding box center [516, 125] width 18 height 7
click at [521, 149] on div "can edit" at bounding box center [537, 148] width 58 height 7
click at [515, 124] on span "can edit" at bounding box center [517, 125] width 16 height 7
click at [483, 126] on div "[PERSON_NAME]" at bounding box center [462, 126] width 75 height 12
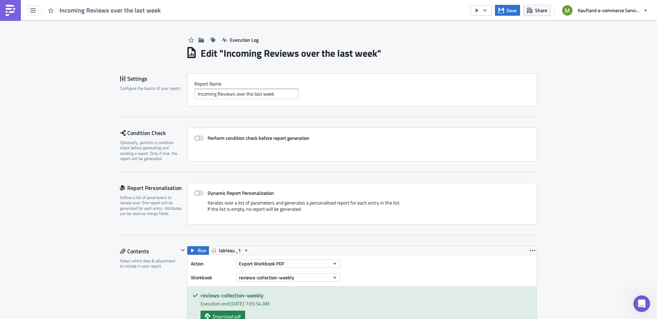
click at [6, 11] on img at bounding box center [10, 10] width 11 height 11
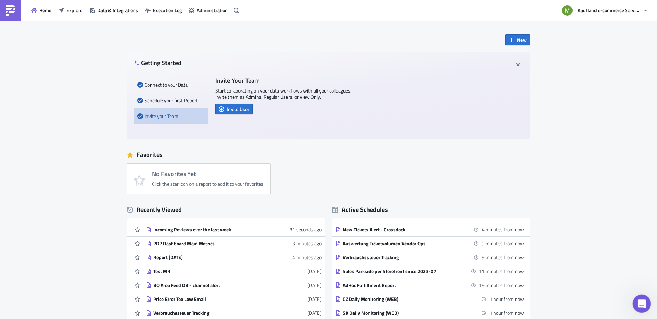
click at [639, 301] on icon "Open Intercom Messenger" at bounding box center [640, 302] width 11 height 11
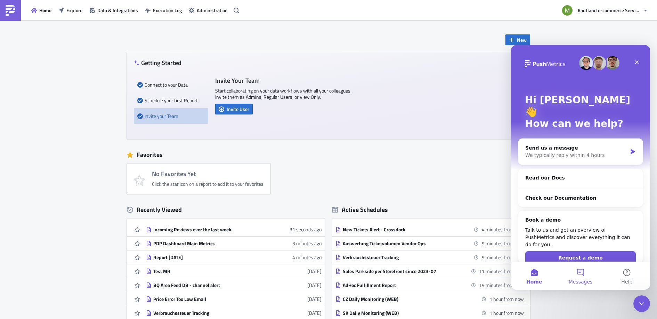
click at [583, 277] on button "Messages" at bounding box center [580, 276] width 46 height 28
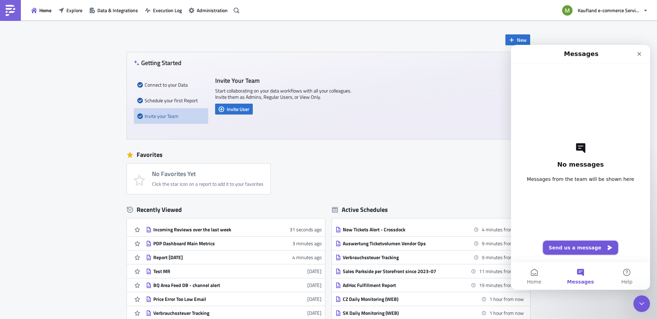
click at [572, 250] on button "Send us a message" at bounding box center [580, 248] width 75 height 14
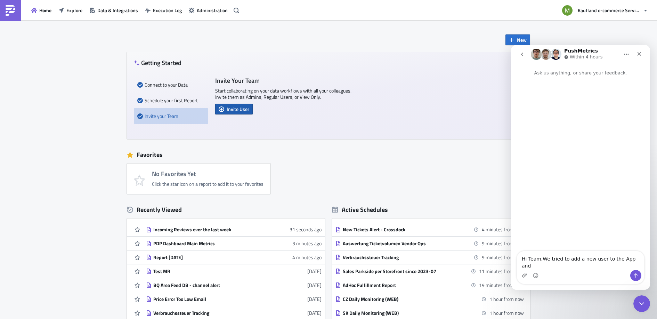
click at [240, 108] on span "Invite User" at bounding box center [238, 108] width 23 height 7
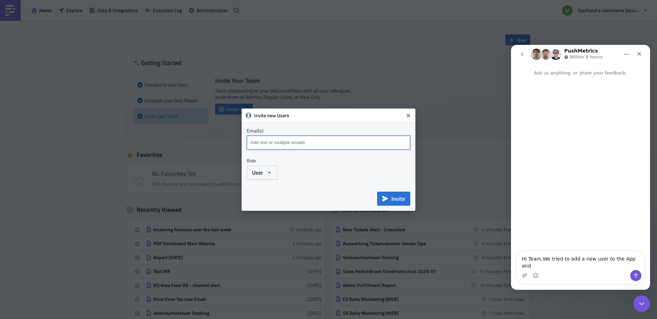
click at [267, 145] on input at bounding box center [330, 142] width 162 height 10
click at [411, 117] on button "Close" at bounding box center [408, 115] width 10 height 10
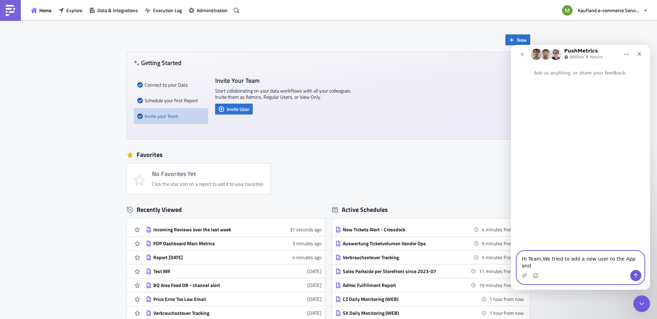
click at [640, 263] on textarea "Hi Team,We tried to add a new user to the App and" at bounding box center [580, 260] width 127 height 19
drag, startPoint x: 618, startPoint y: 265, endPoint x: 632, endPoint y: 263, distance: 14.4
click at [632, 263] on textarea "Hi Team,We tried to add a new user to the App and" at bounding box center [580, 260] width 127 height 19
drag, startPoint x: 638, startPoint y: 265, endPoint x: 609, endPoint y: 265, distance: 29.9
click at [609, 265] on textarea "Hi Team,We tried to add a new user to the App and" at bounding box center [580, 260] width 127 height 19
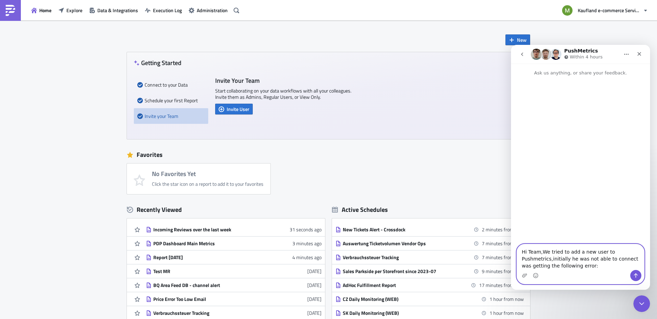
paste textarea "FATAL ERROR Stacktrace is hidden. Change the SHOW_STACKTRACE configuration sett…"
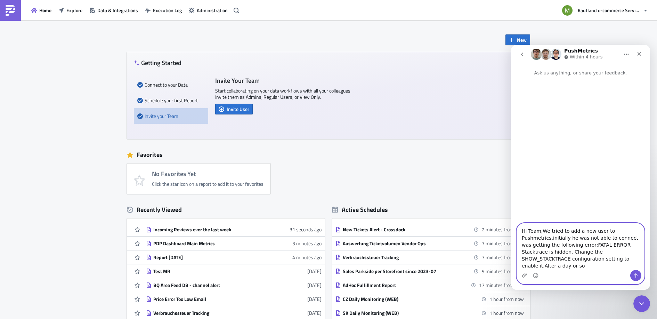
drag, startPoint x: 571, startPoint y: 267, endPoint x: 539, endPoint y: 264, distance: 31.8
click at [539, 264] on textarea "Hi Team,We tried to add a new user to Pushmetrics,initially he was not able to …" at bounding box center [580, 246] width 127 height 47
click at [550, 238] on textarea "Hi Team,We tried to add a new user to Pushmetrics,initially he was not able to …" at bounding box center [580, 246] width 127 height 47
click at [550, 239] on textarea "Hi Team,We tried to add a new user to Pushmetrics,initially he was not able to …" at bounding box center [580, 246] width 127 height 47
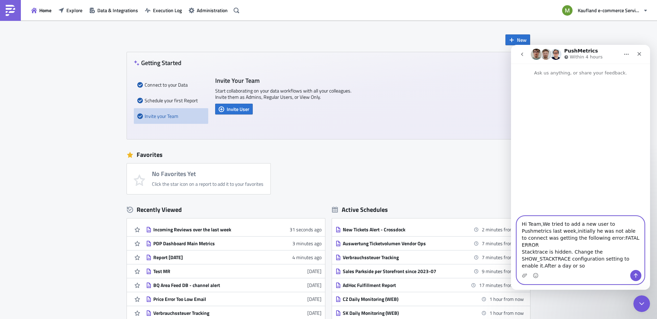
click at [606, 237] on textarea "Hi Team,We tried to add a new user to Pushmetrics last week,initially he was no…" at bounding box center [580, 243] width 127 height 54
click at [568, 266] on textarea "Hi Team,We tried to add a new user to Pushmetrics last week,initially he was no…" at bounding box center [580, 243] width 127 height 54
drag, startPoint x: 568, startPoint y: 266, endPoint x: 526, endPoint y: 266, distance: 42.4
click at [526, 266] on textarea "Hi Team,We tried to add a new user to Pushmetrics last week,initially he was no…" at bounding box center [580, 243] width 127 height 54
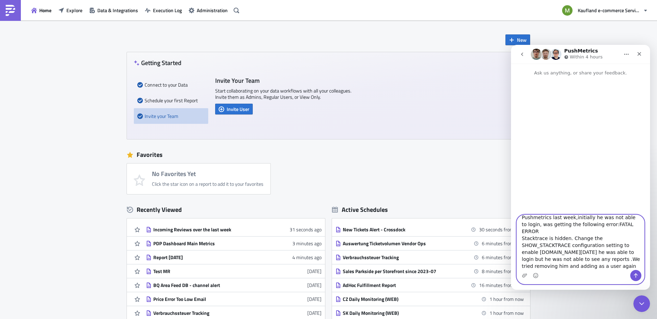
scroll to position [18, 0]
type textarea "Hi Team,We tried to add a new user to Pushmetrics last week,initially he was no…"
click at [537, 260] on textarea "Hi Team,We tried to add a new user to Pushmetrics last week,initially he was no…" at bounding box center [580, 242] width 127 height 55
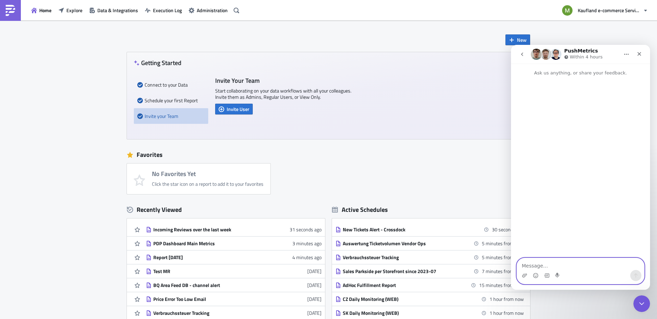
scroll to position [0, 0]
paste textarea "We attempted to add a new user to Pushmetrics last week. Initially, he encounte…"
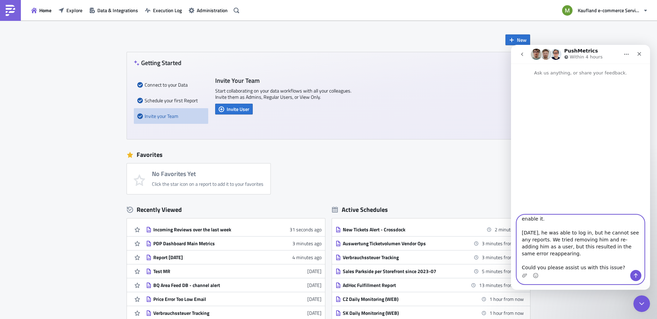
scroll to position [68, 0]
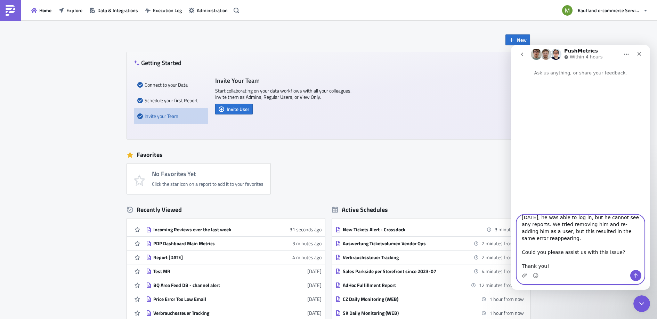
click at [527, 261] on textarea "We attempted to add a new user to Pushmetrics last week. Initially, he encounte…" at bounding box center [580, 242] width 127 height 55
paste textarea "mohammed.ali@real-digital.de"
type textarea "We attempted to add a new user to Pushmetrics last week. Initially, he encounte…"
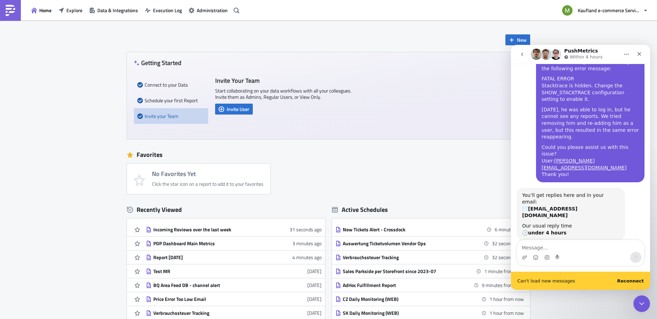
scroll to position [0, 0]
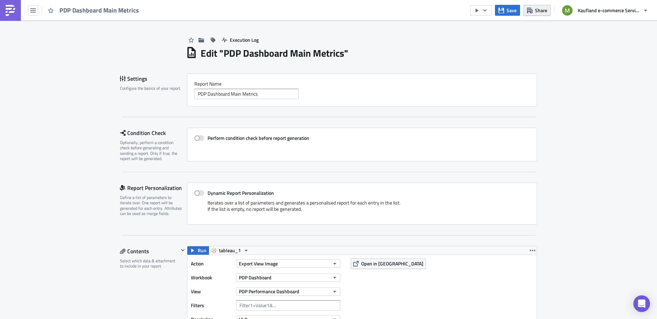
click at [539, 14] on button "Share" at bounding box center [537, 10] width 27 height 11
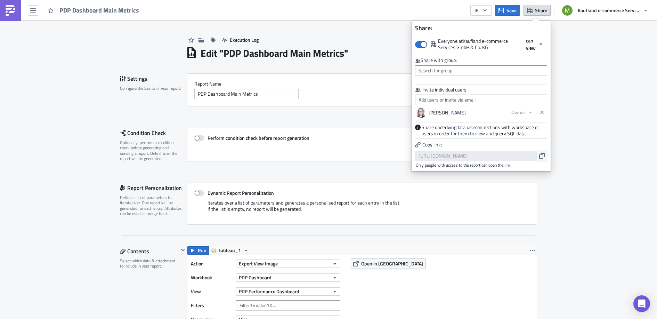
click at [282, 25] on div "Execution Log" at bounding box center [361, 33] width 351 height 25
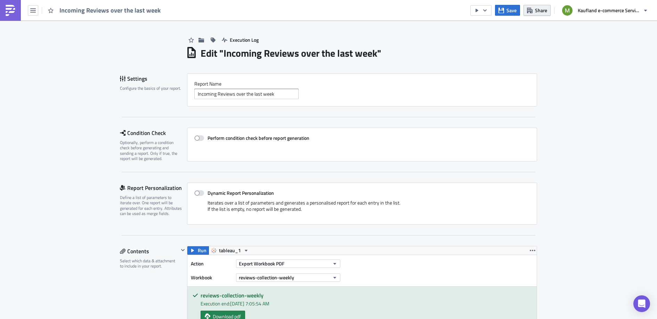
click at [536, 13] on span "Share" at bounding box center [541, 10] width 12 height 7
